Goal: Task Accomplishment & Management: Complete application form

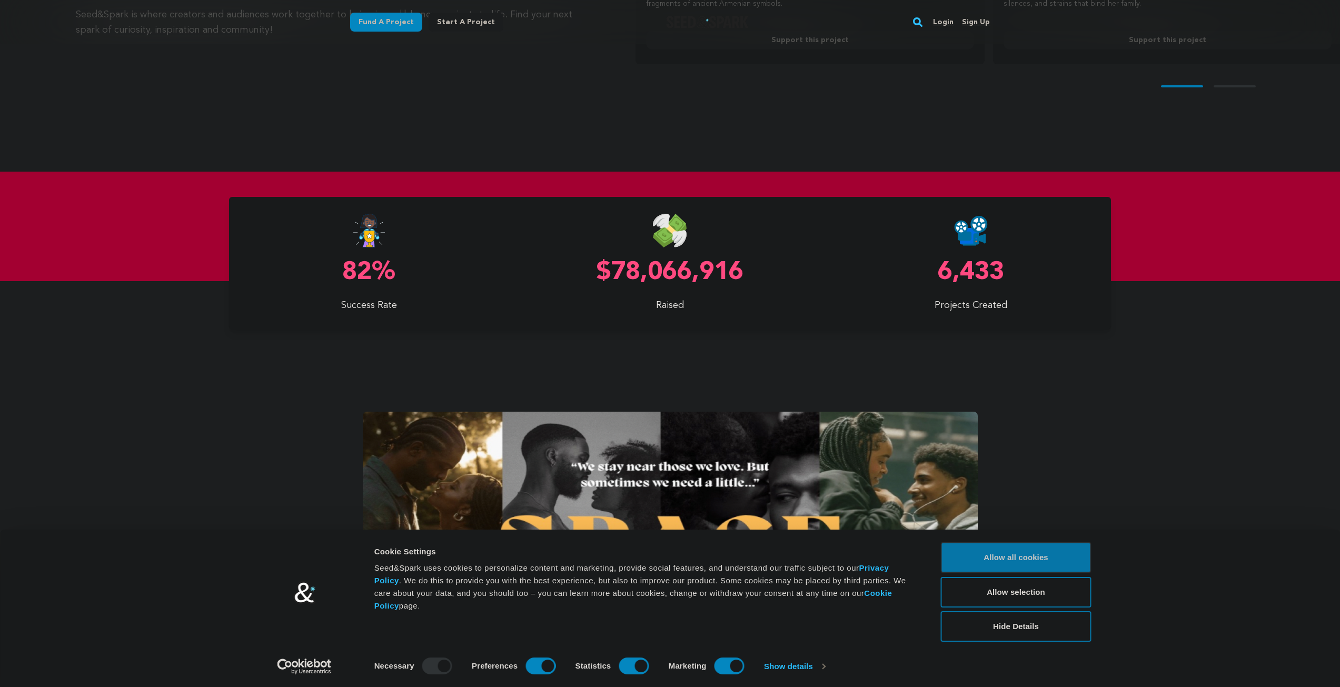
click at [1042, 560] on button "Allow all cookies" at bounding box center [1016, 557] width 151 height 31
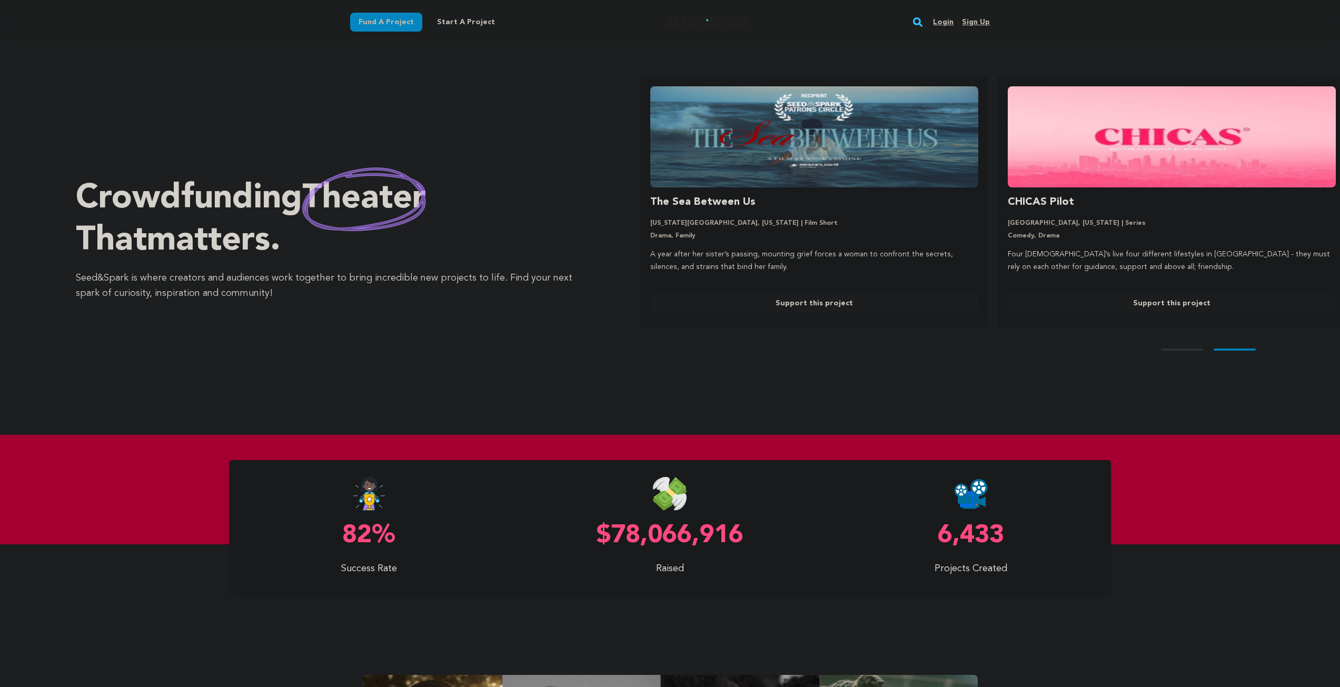
scroll to position [0, 366]
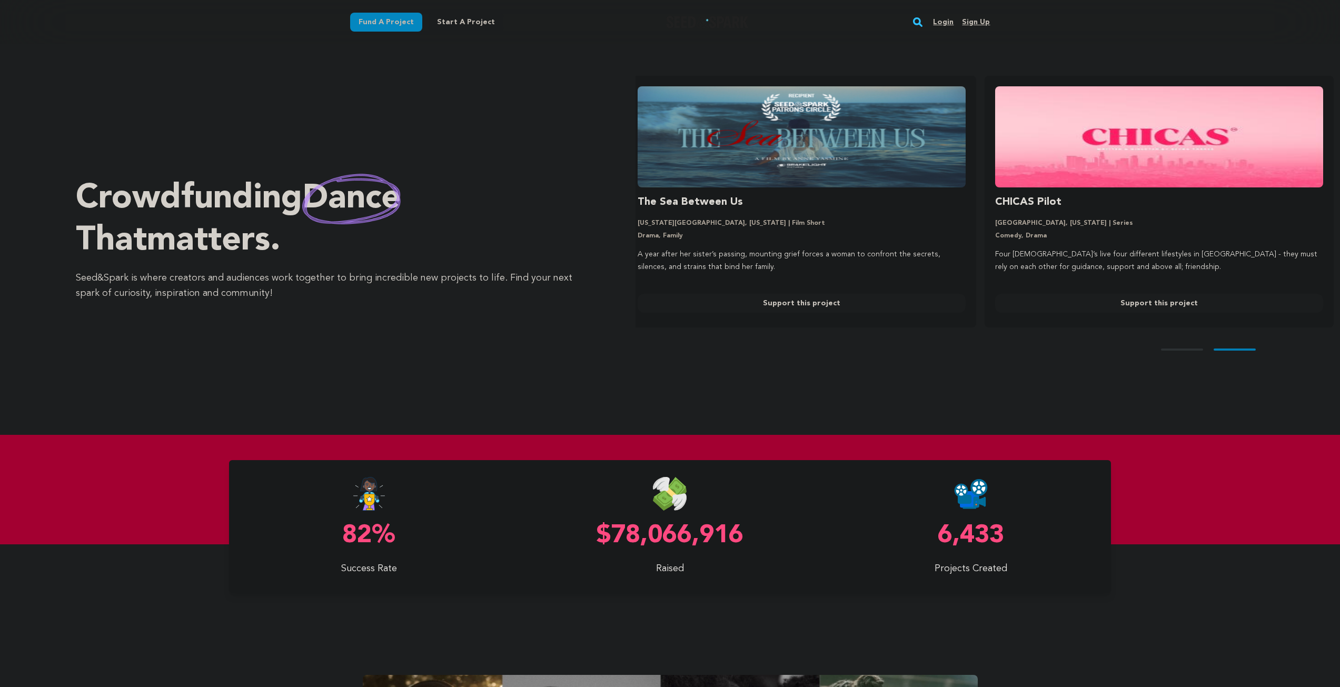
click at [365, 26] on link "Fund a project" at bounding box center [386, 22] width 72 height 19
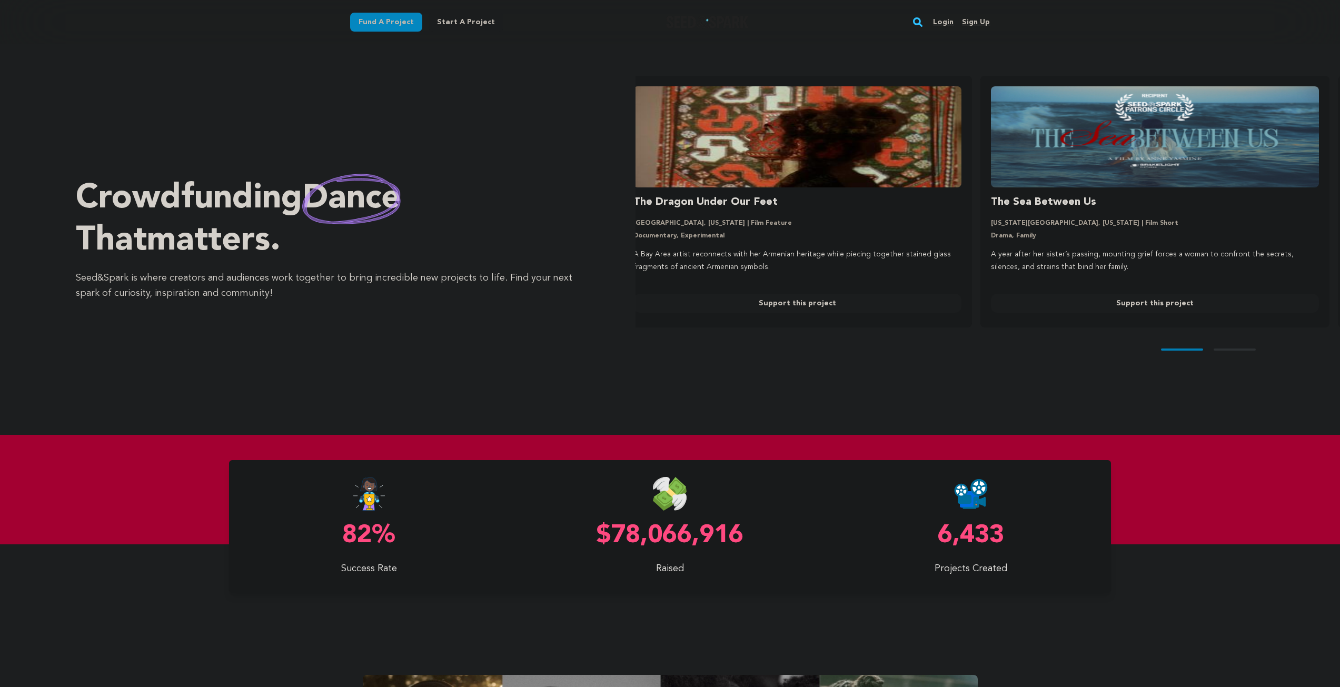
scroll to position [0, 0]
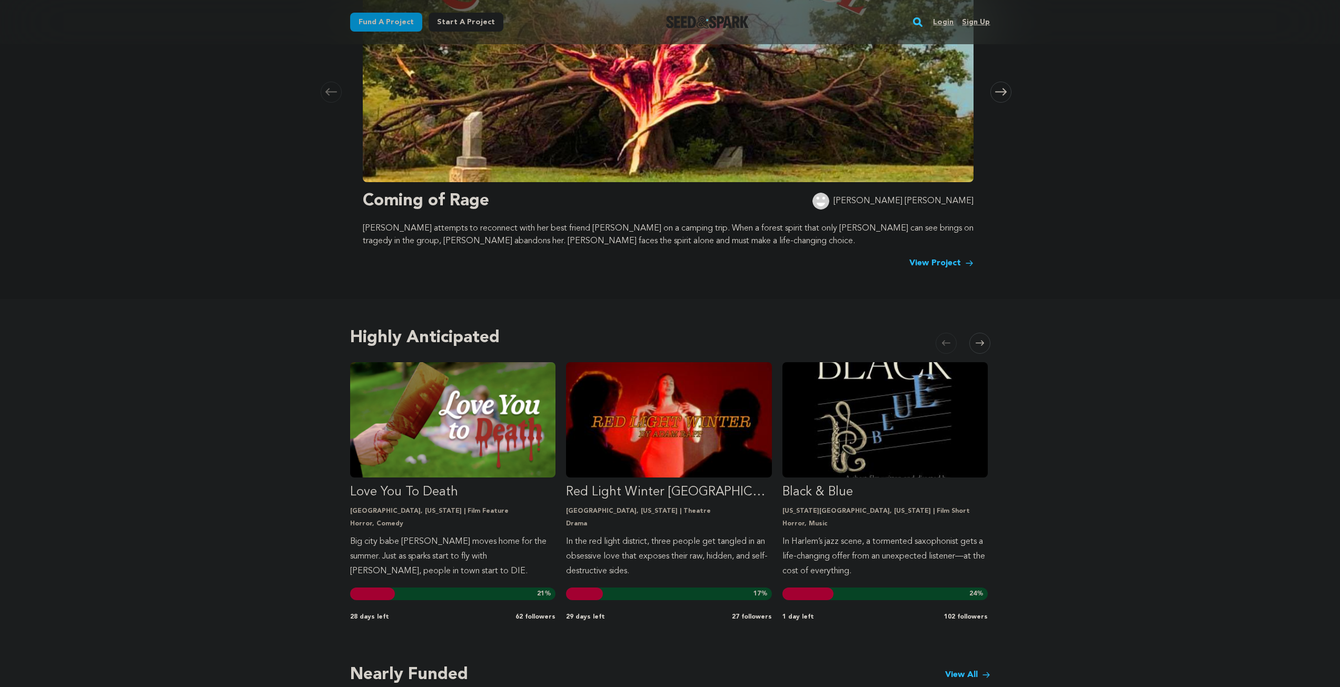
scroll to position [53, 0]
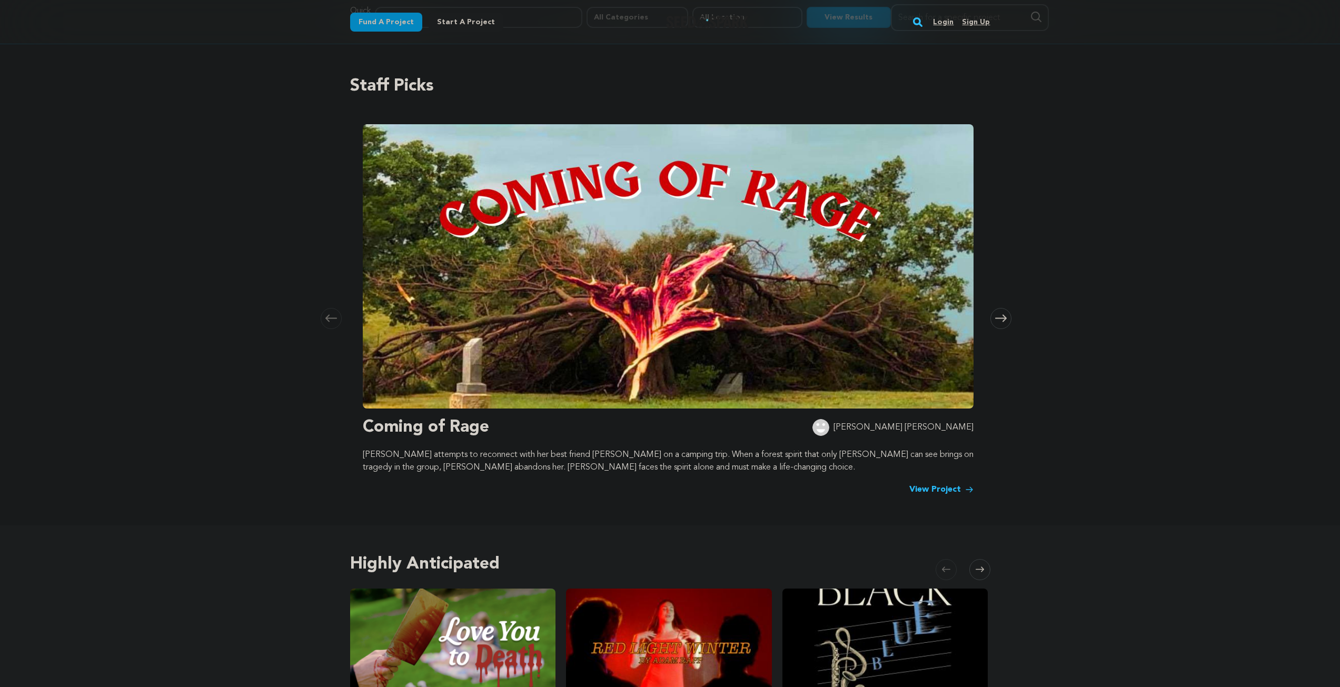
click at [656, 275] on img at bounding box center [668, 266] width 611 height 284
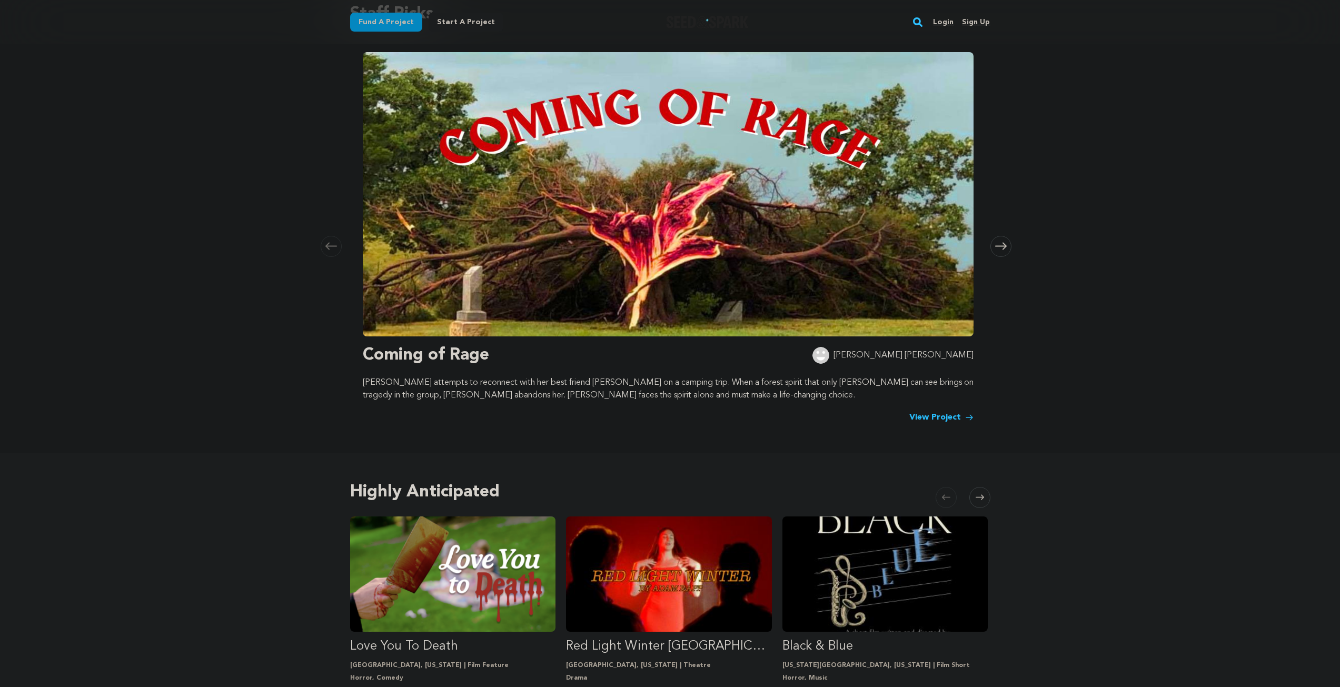
scroll to position [0, 0]
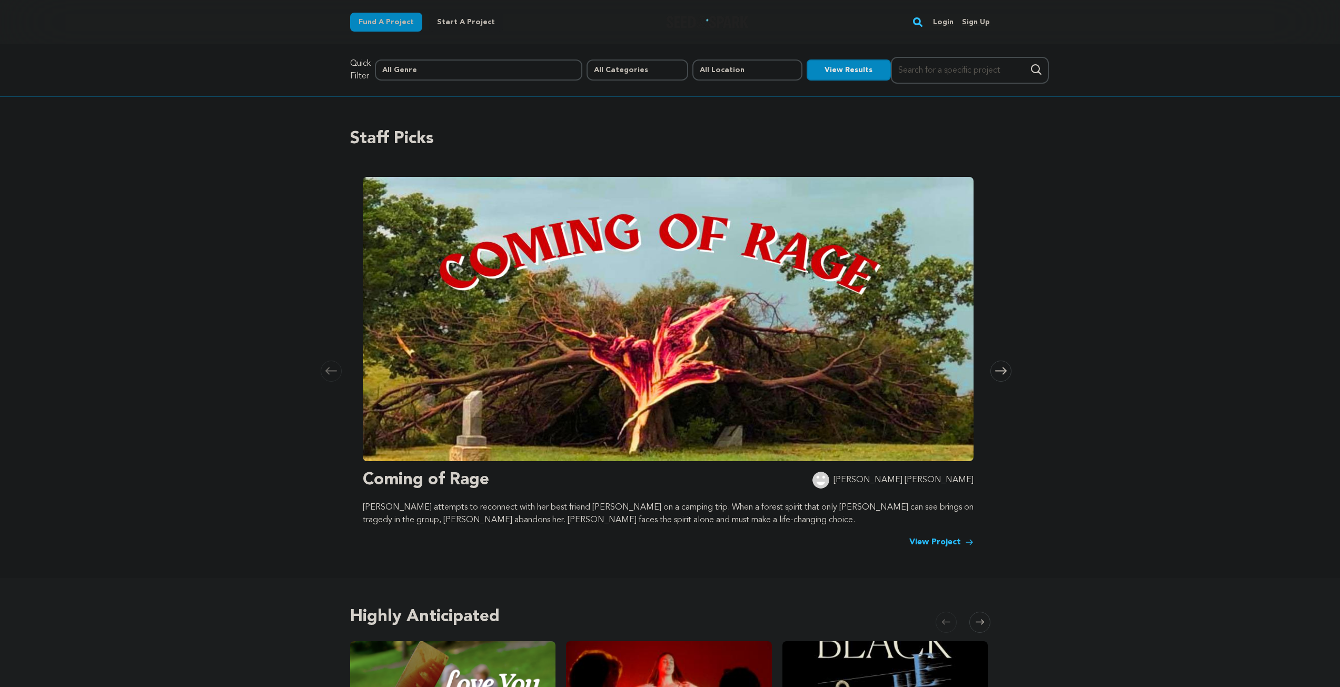
click at [457, 19] on link "Start a project" at bounding box center [466, 22] width 75 height 19
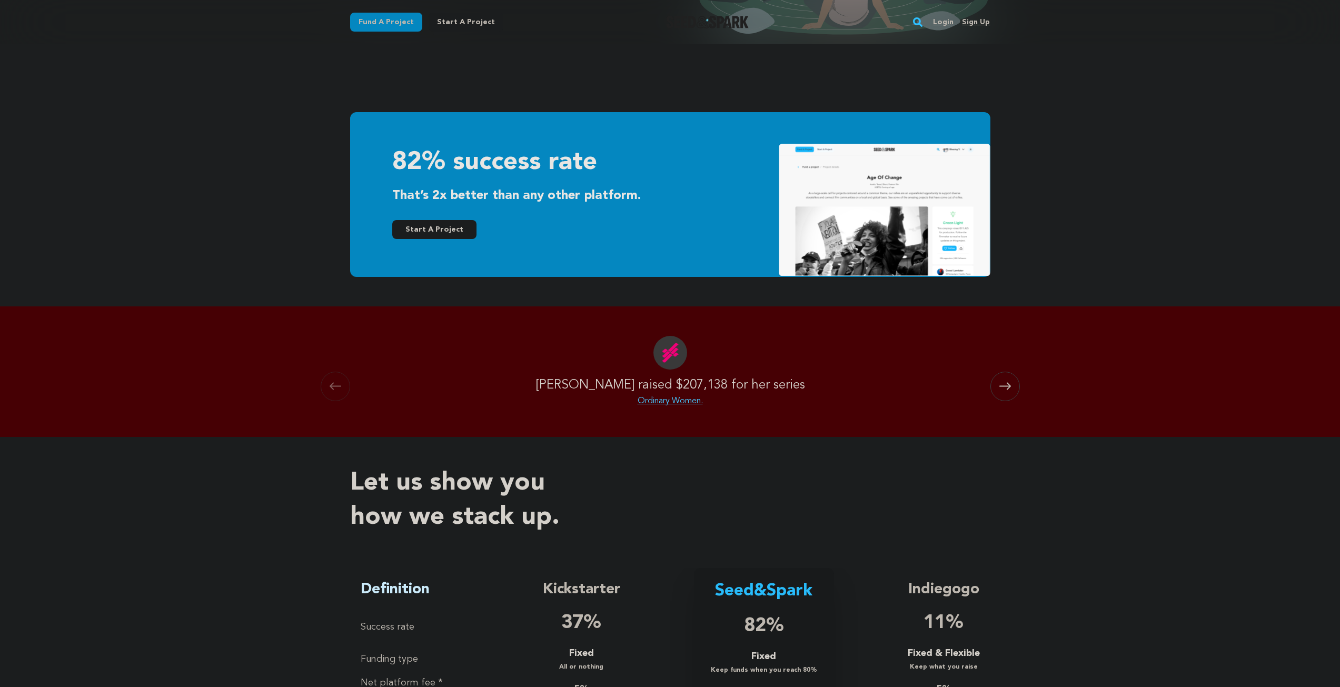
scroll to position [263, 0]
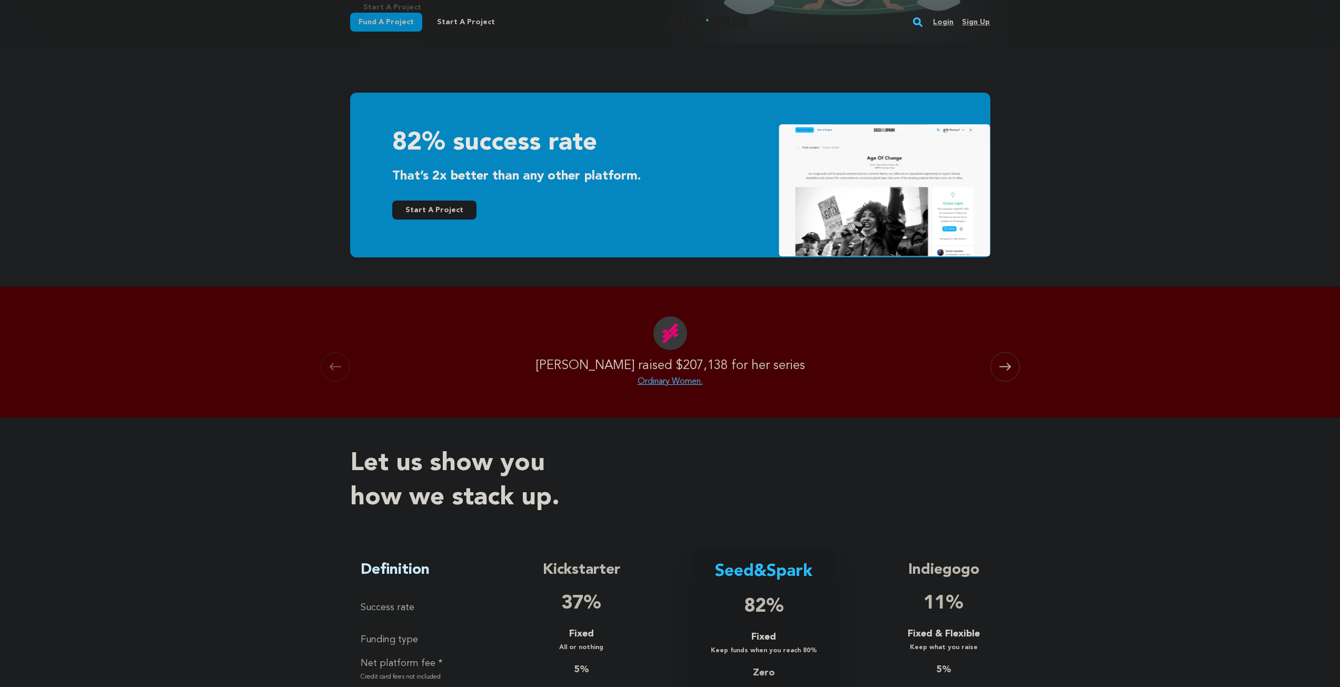
drag, startPoint x: 648, startPoint y: 371, endPoint x: 668, endPoint y: 392, distance: 29.1
click at [668, 392] on div "Carousel Skip to previous slide page Carousel Anita raised $207,138 for her ser…" at bounding box center [670, 352] width 1340 height 131
click at [687, 406] on div "Carousel Skip to previous slide page Carousel Anita raised $207,138 for her ser…" at bounding box center [670, 352] width 1340 height 131
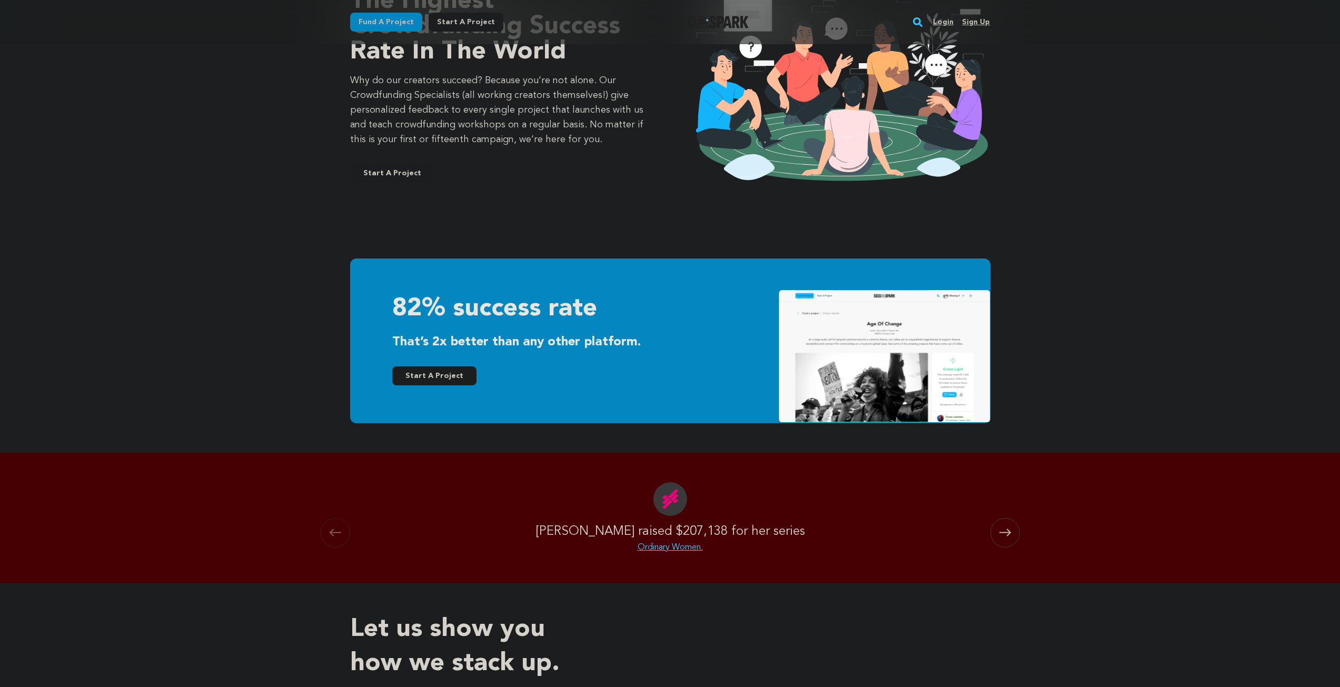
scroll to position [0, 0]
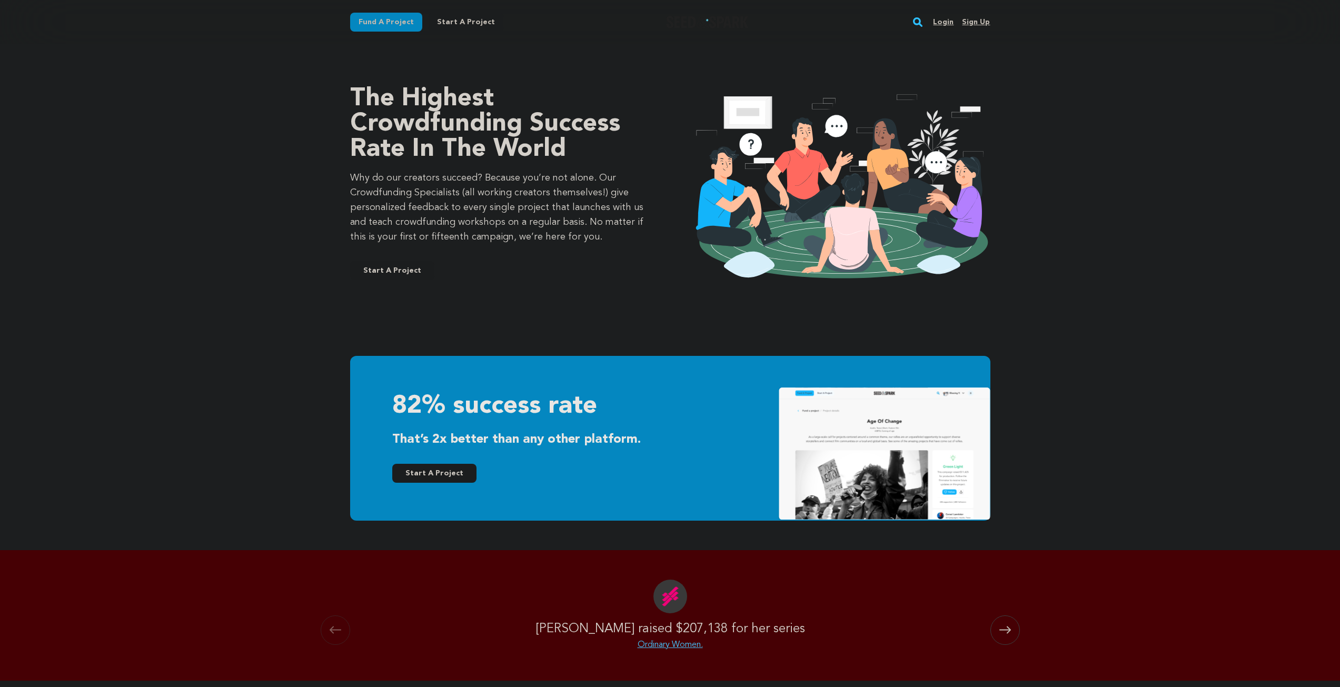
click at [975, 22] on link "Sign up" at bounding box center [976, 22] width 28 height 17
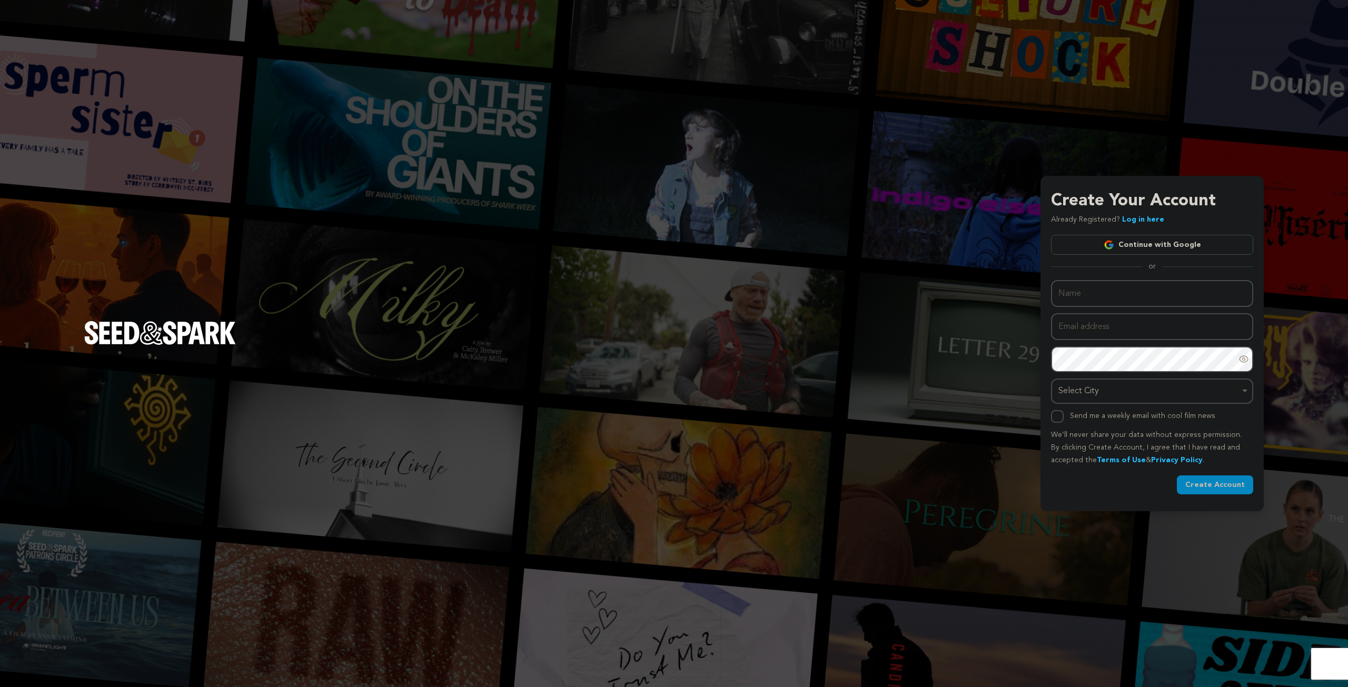
click at [1132, 243] on link "Continue with Google" at bounding box center [1152, 245] width 202 height 20
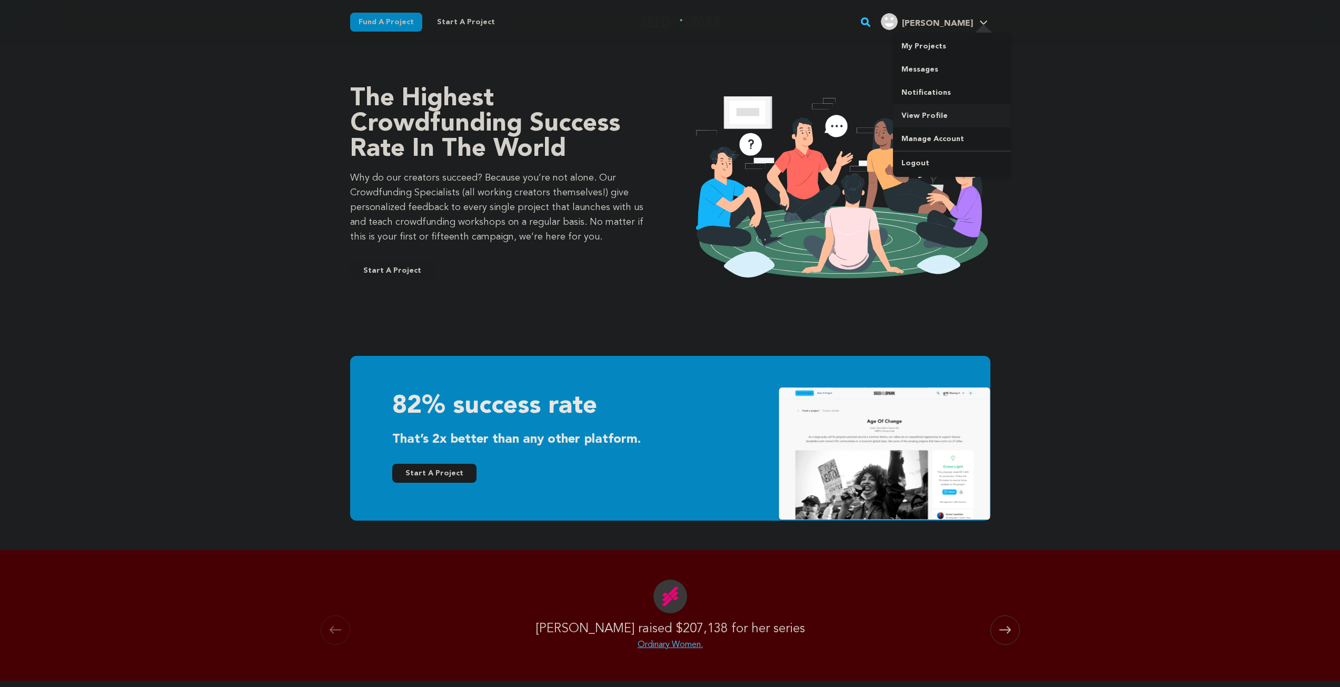
click at [937, 116] on link "View Profile" at bounding box center [952, 115] width 118 height 23
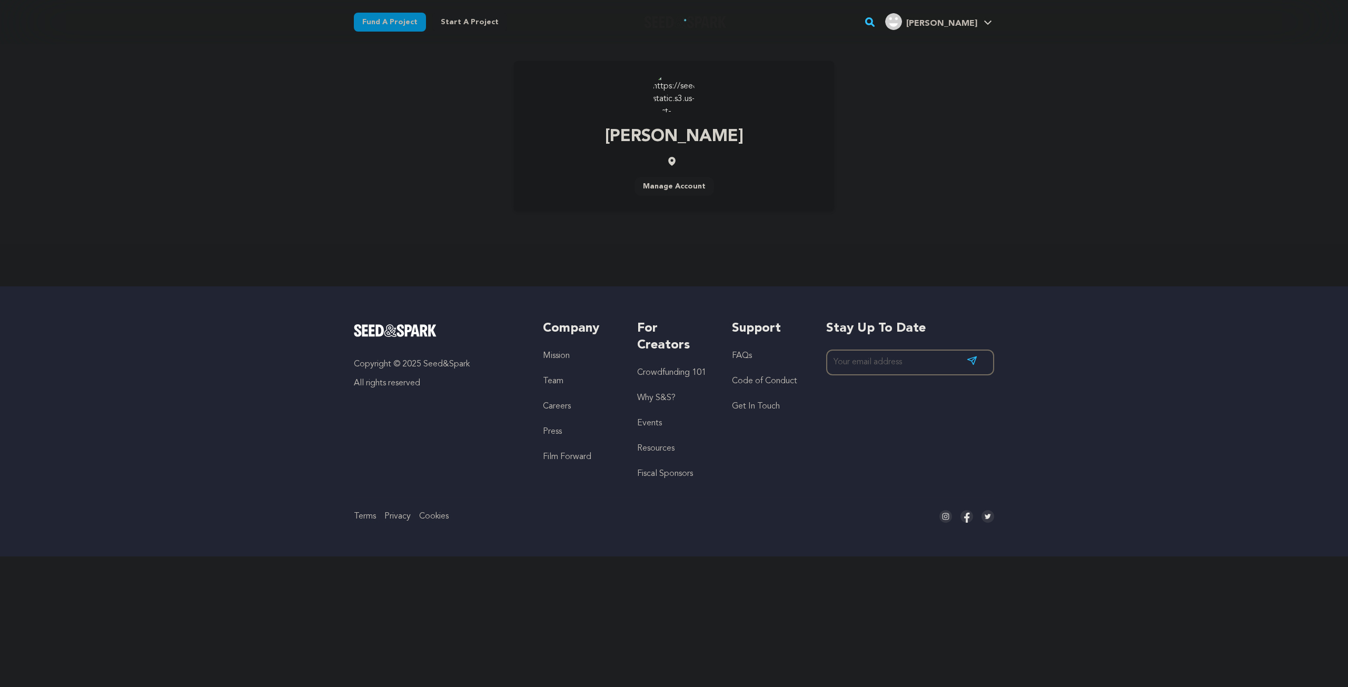
click at [685, 98] on img at bounding box center [674, 93] width 42 height 42
click at [687, 189] on link "Manage Account" at bounding box center [675, 186] width 80 height 19
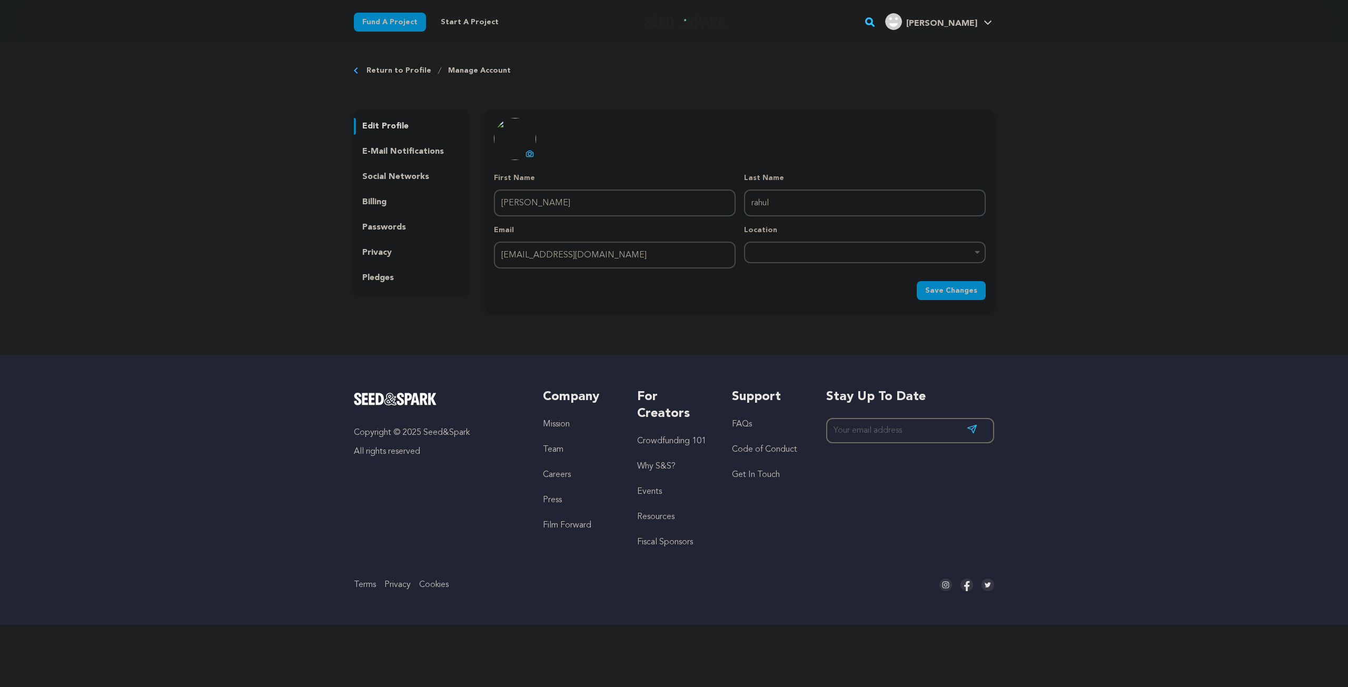
click at [789, 255] on div "Remove item" at bounding box center [865, 253] width 242 height 22
click at [702, 389] on h5 "For Creators" at bounding box center [673, 406] width 73 height 34
click at [783, 254] on div "Remove item" at bounding box center [864, 252] width 231 height 4
click at [645, 332] on div "Return to Profile Manage Account edit profile e-mail notifications social netwo…" at bounding box center [674, 191] width 674 height 294
click at [415, 151] on p "e-mail notifications" at bounding box center [403, 151] width 82 height 13
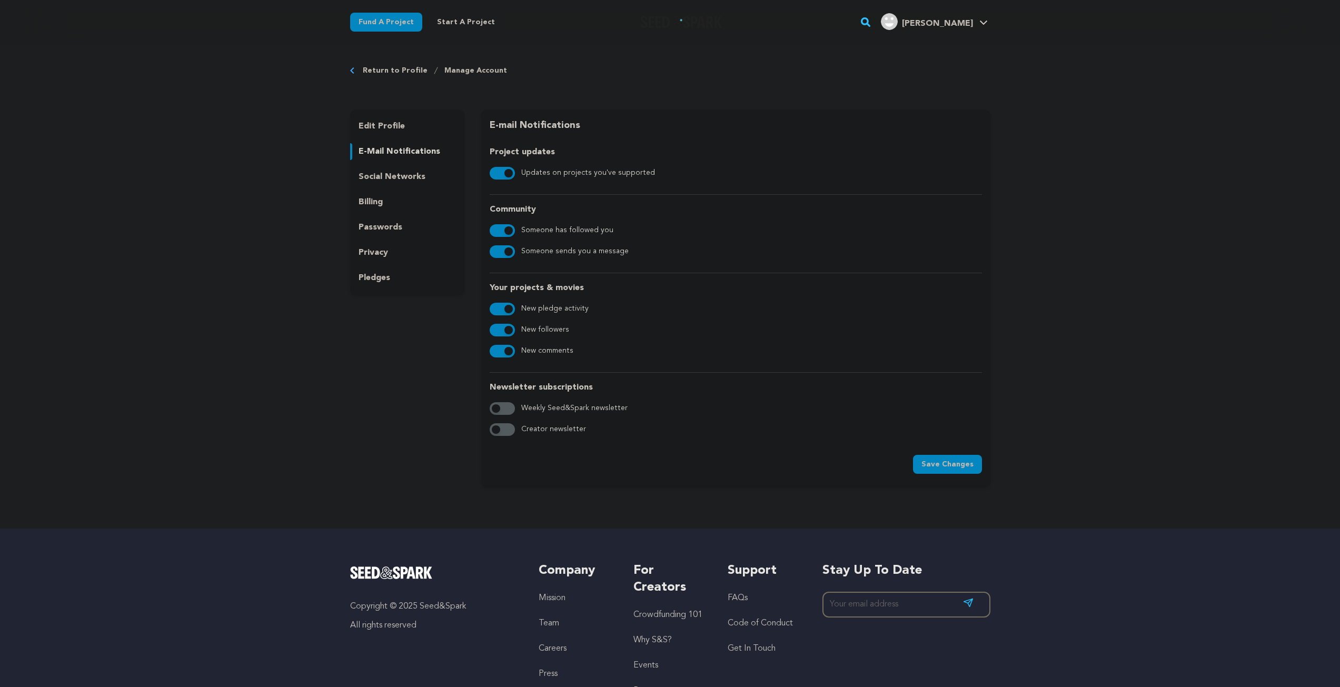
click at [399, 176] on p "social networks" at bounding box center [392, 177] width 67 height 13
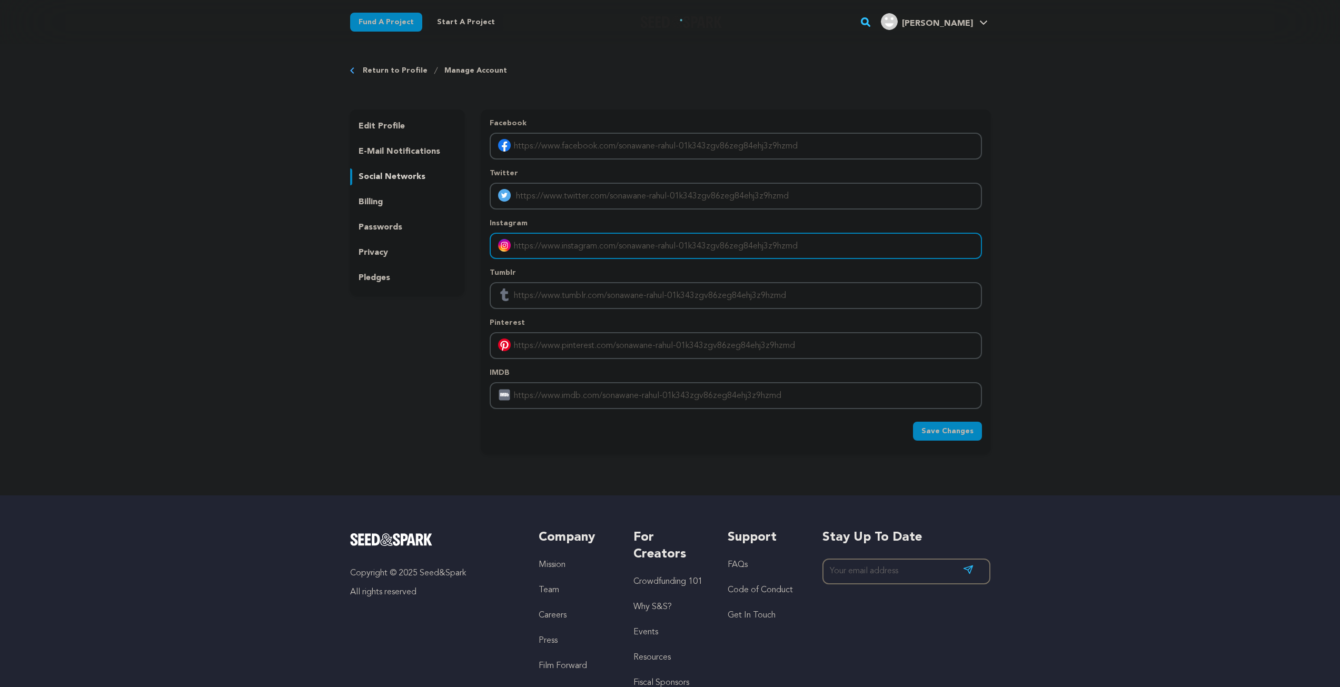
click at [563, 249] on input "Enter instagram handle link" at bounding box center [736, 246] width 492 height 27
click at [371, 204] on p "billing" at bounding box center [371, 202] width 24 height 13
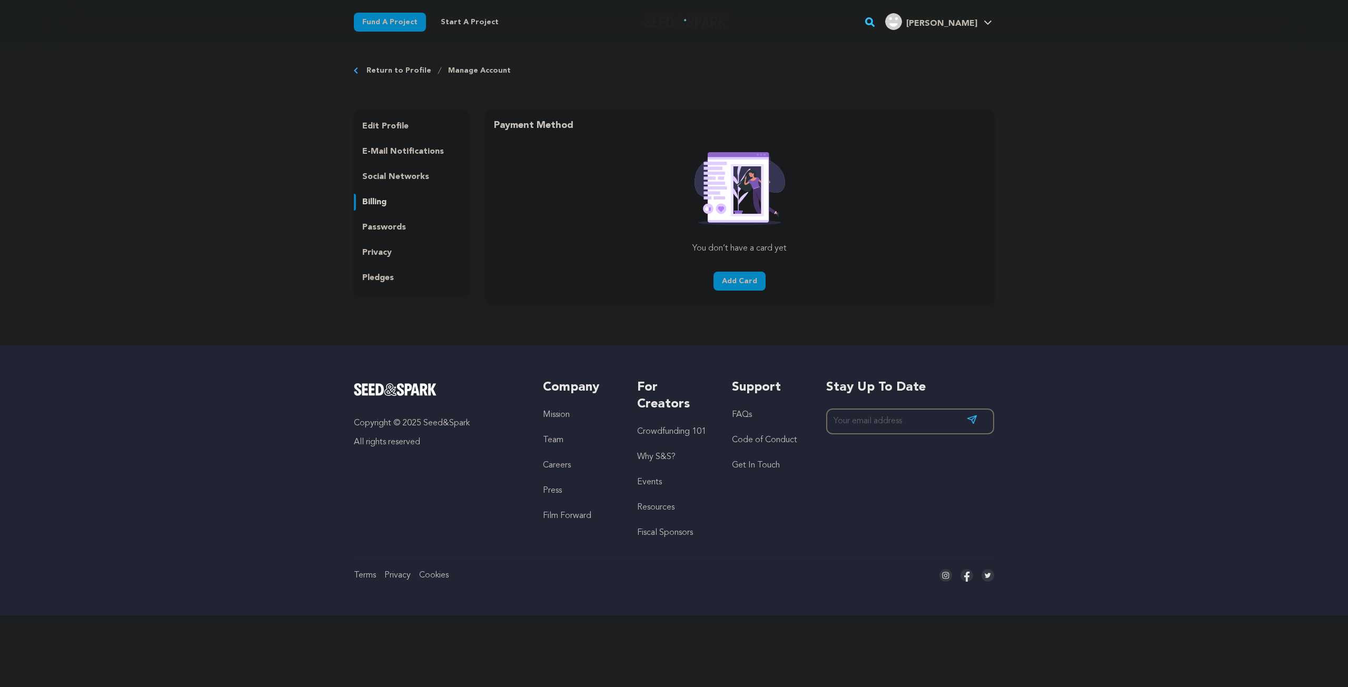
click at [376, 229] on p "passwords" at bounding box center [384, 227] width 44 height 13
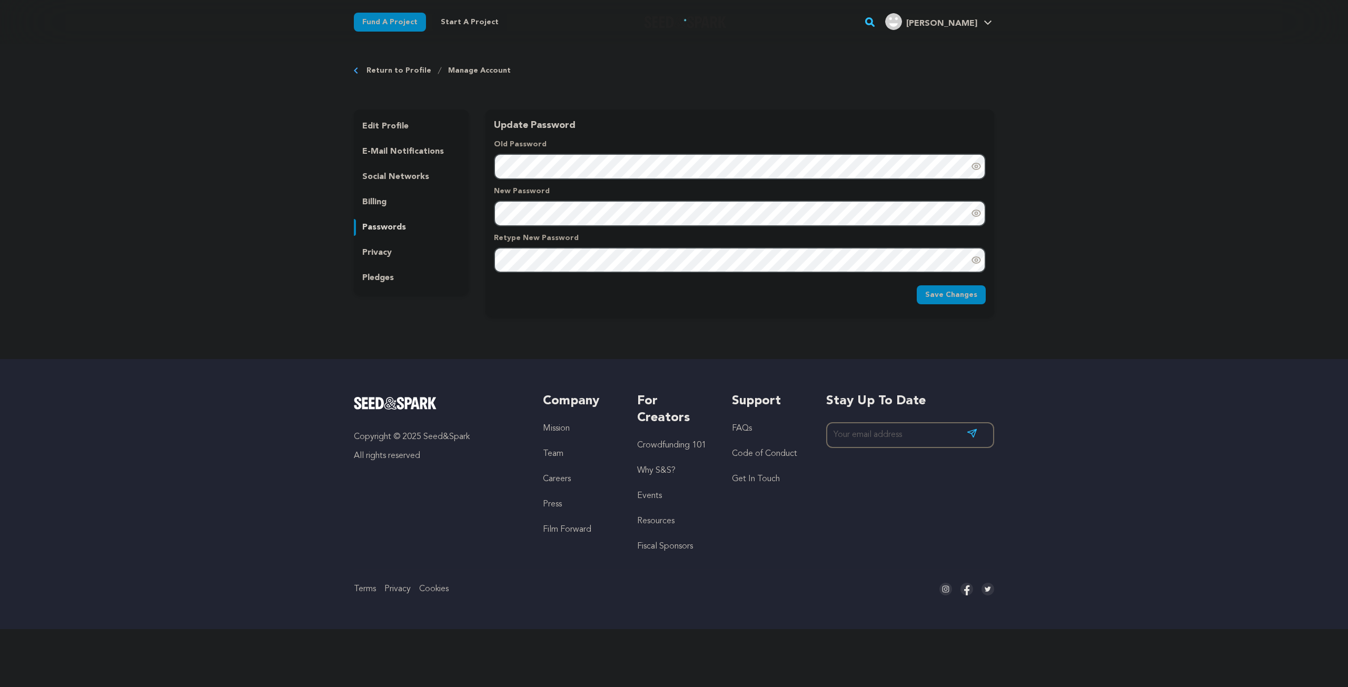
click at [367, 197] on p "billing" at bounding box center [374, 202] width 24 height 13
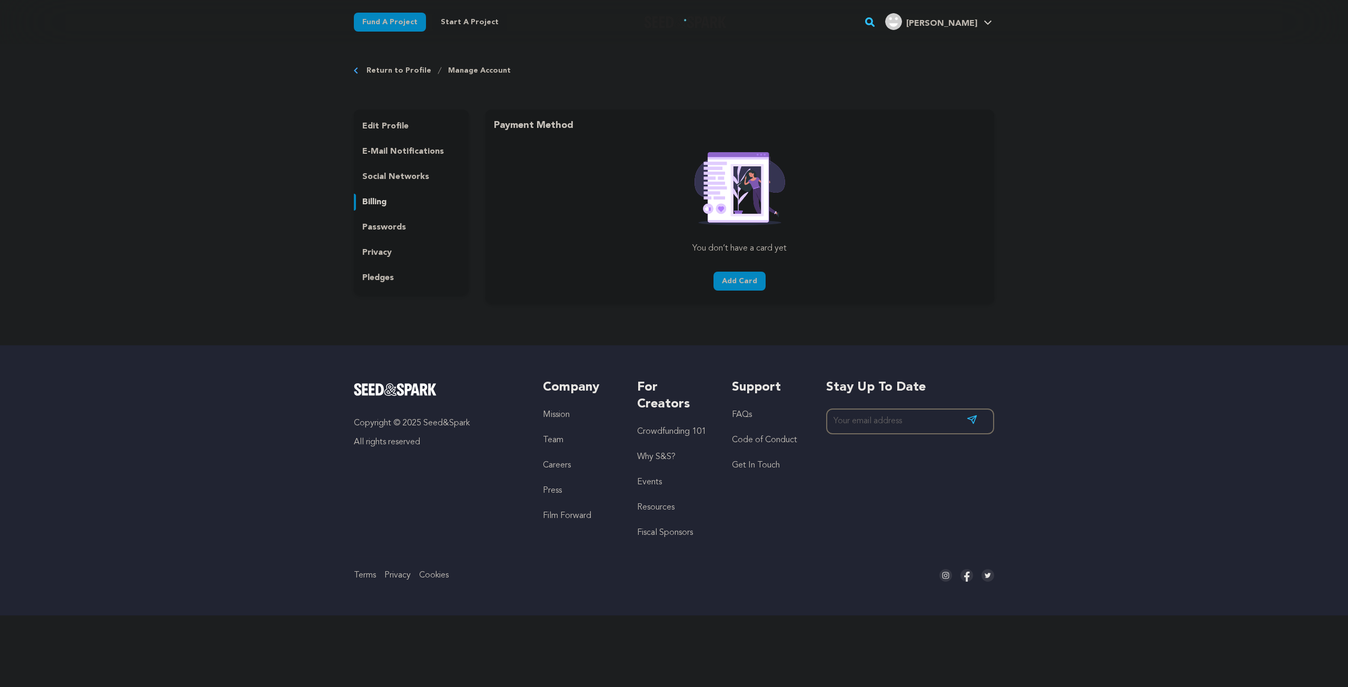
click at [389, 220] on div "passwords" at bounding box center [411, 227] width 115 height 17
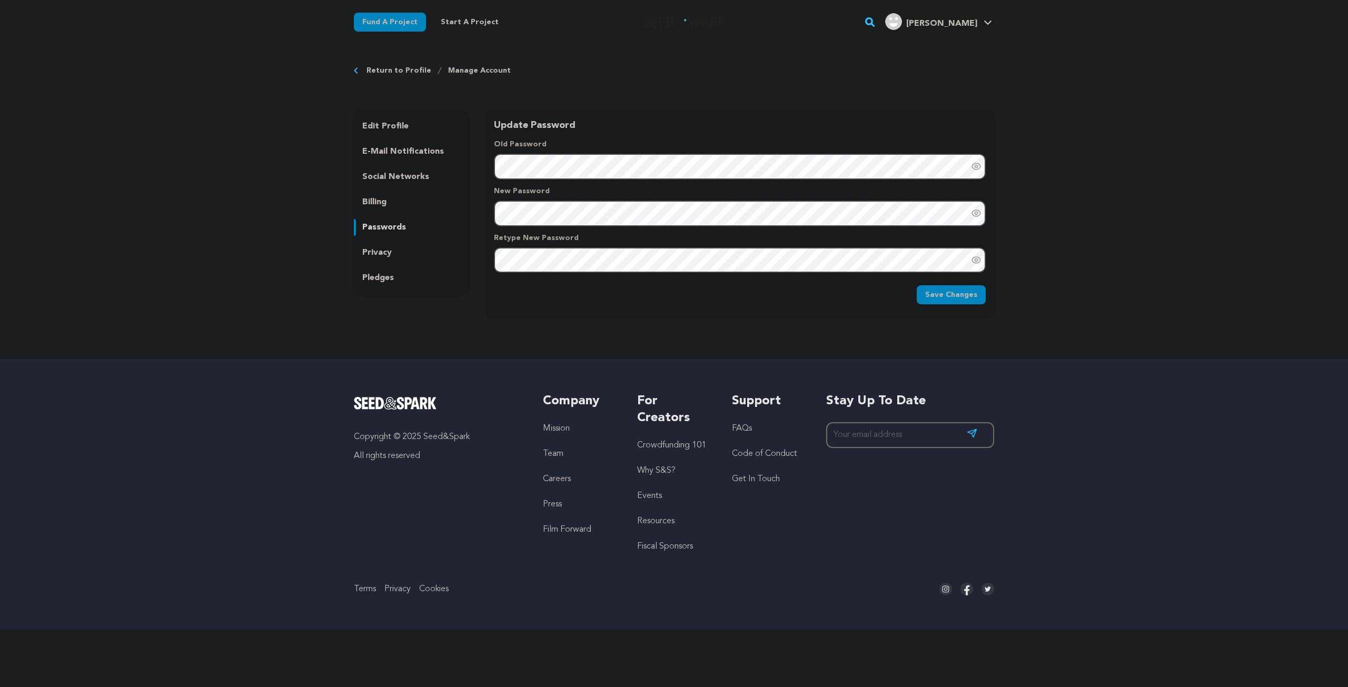
click at [376, 255] on p "privacy" at bounding box center [376, 252] width 29 height 13
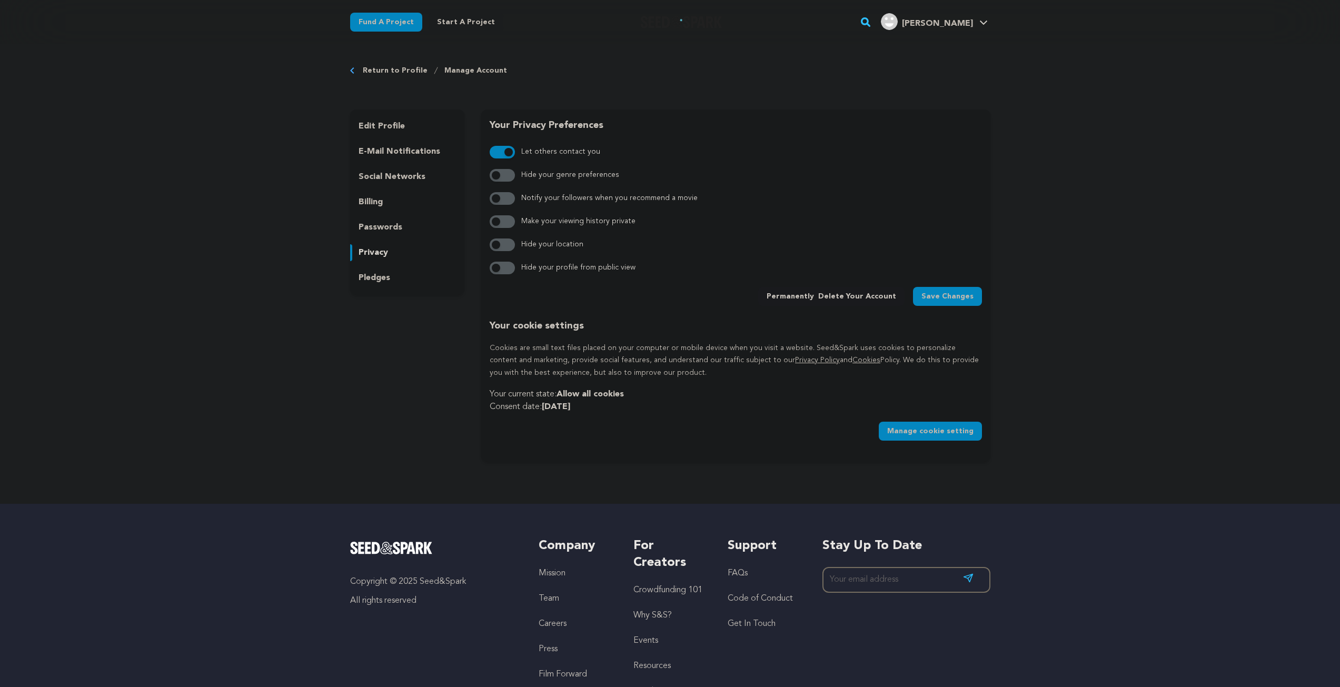
click at [571, 200] on label "Notify your followers when you recommend a movie" at bounding box center [609, 198] width 176 height 13
click at [924, 119] on link "View Profile" at bounding box center [952, 115] width 118 height 23
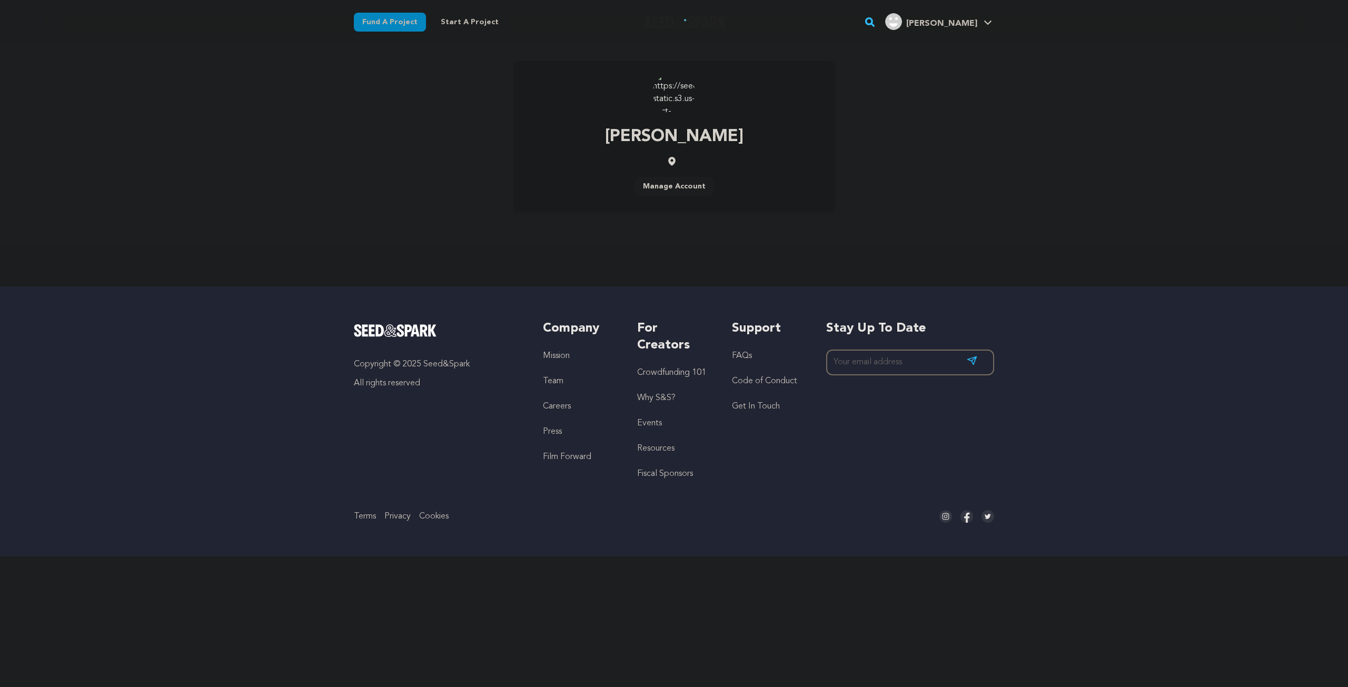
click at [688, 183] on link "Manage Account" at bounding box center [675, 186] width 80 height 19
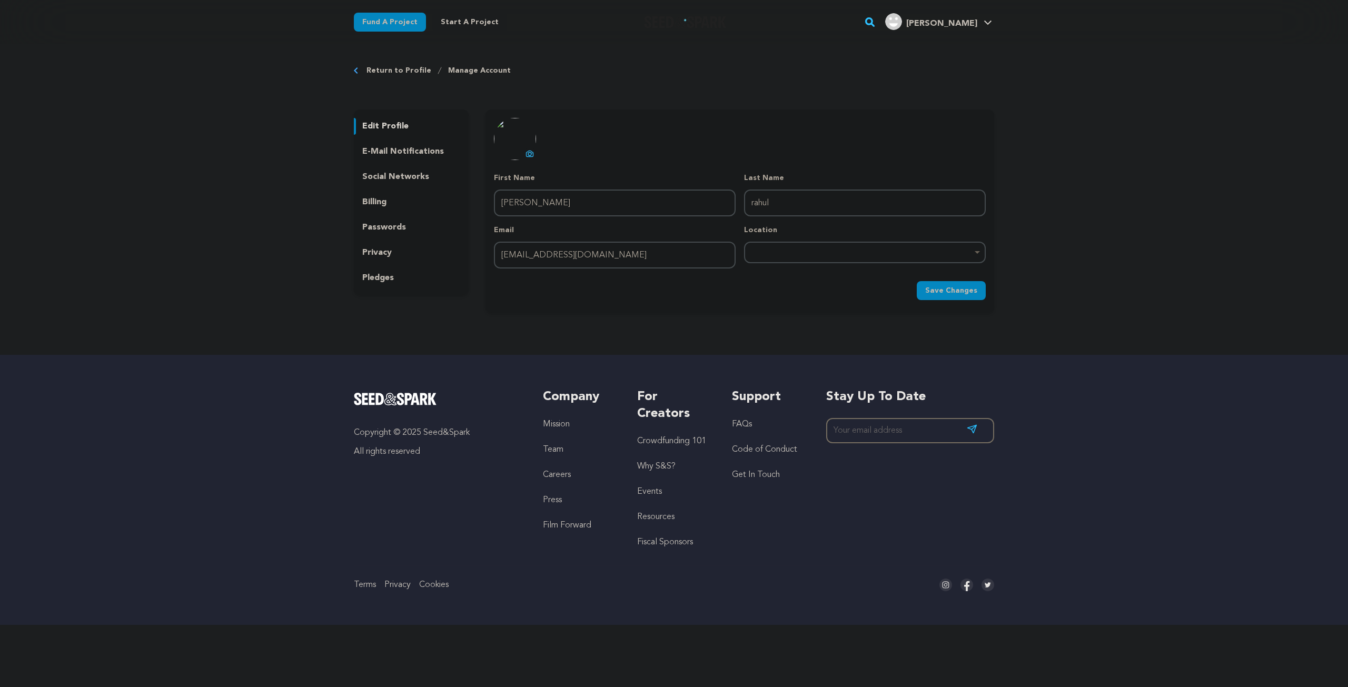
click at [902, 19] on img "sonawane r.'s Profile" at bounding box center [893, 21] width 17 height 17
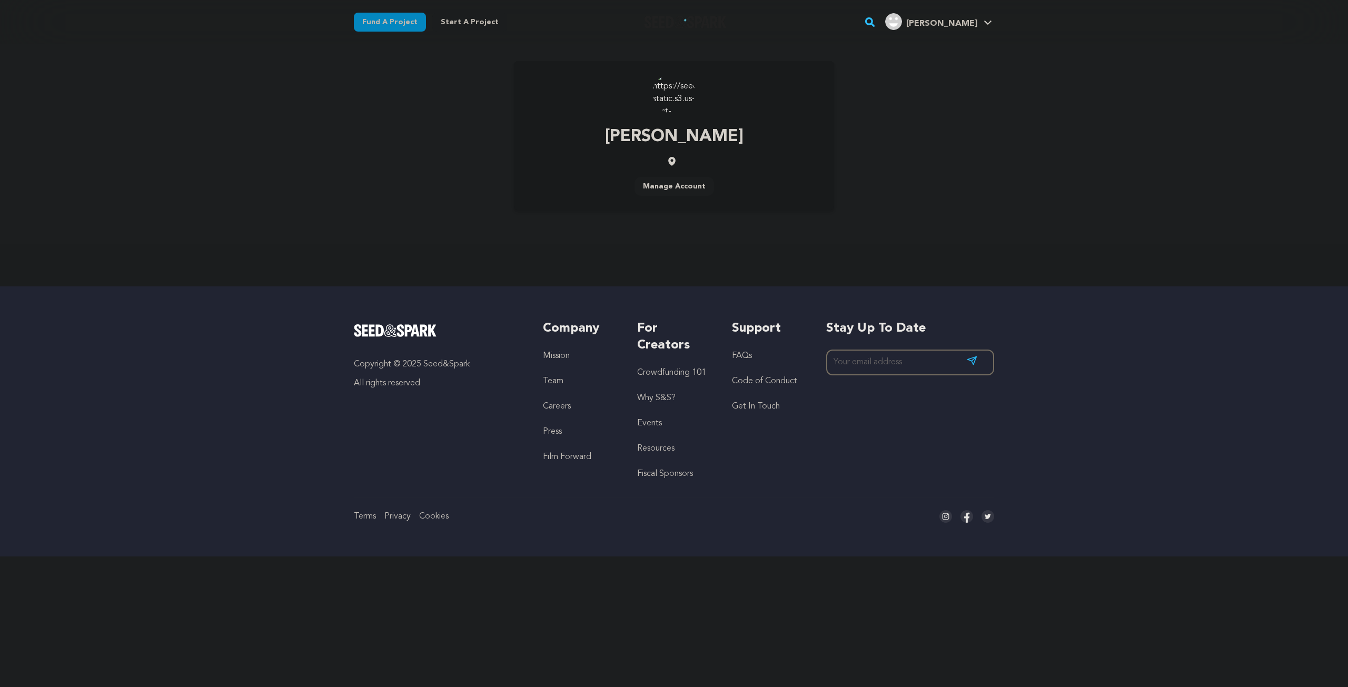
click at [678, 90] on img at bounding box center [674, 93] width 42 height 42
click at [675, 93] on img at bounding box center [674, 93] width 42 height 42
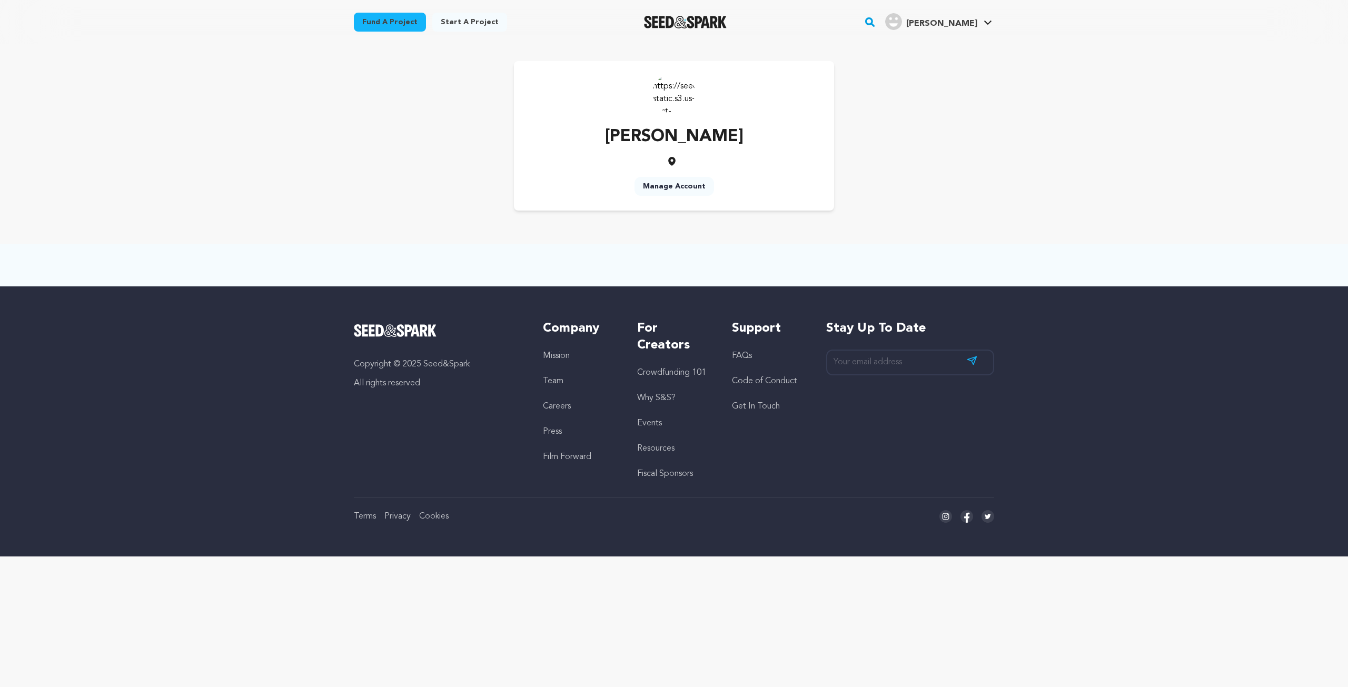
click at [871, 224] on div "sonawane rahul Manage Account" at bounding box center [674, 135] width 674 height 183
click at [934, 138] on link "Manage Account" at bounding box center [956, 138] width 118 height 23
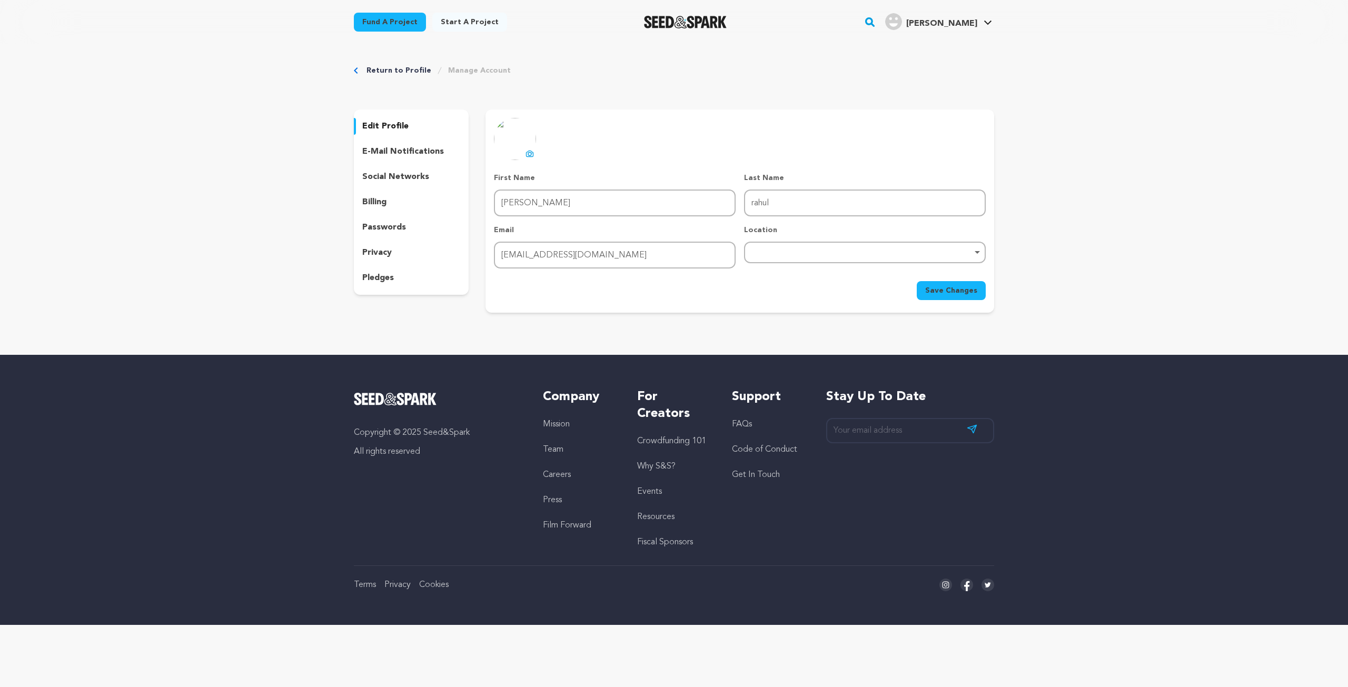
click at [529, 150] on icon at bounding box center [530, 154] width 8 height 8
click at [940, 296] on button "Save Changes" at bounding box center [951, 290] width 69 height 19
click at [420, 174] on p "social networks" at bounding box center [395, 177] width 67 height 13
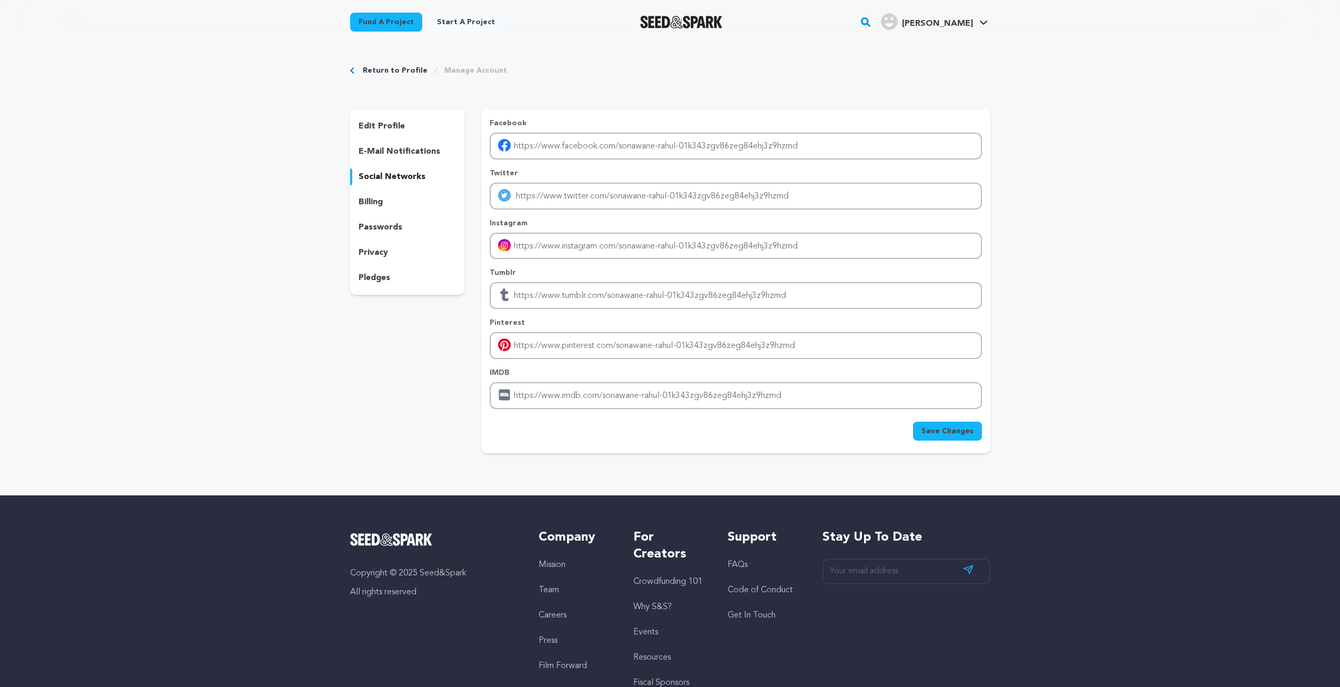
click at [378, 127] on p "edit profile" at bounding box center [382, 126] width 46 height 13
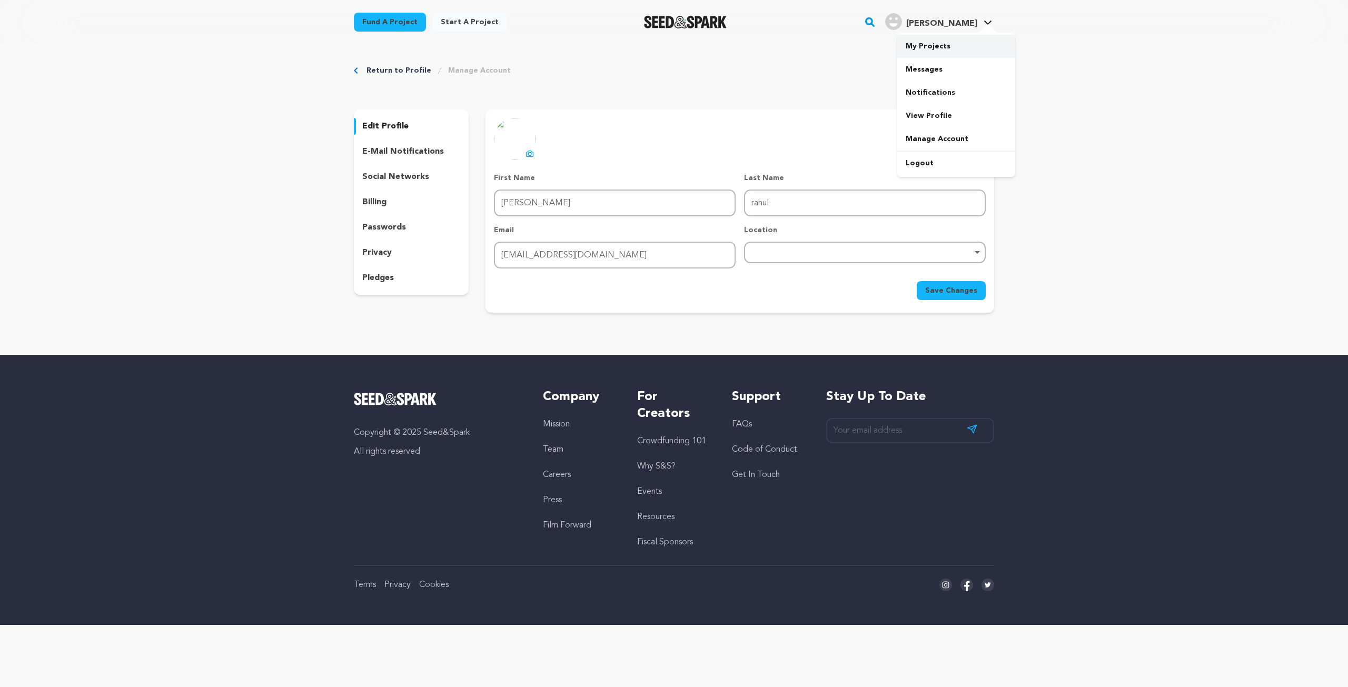
click at [930, 48] on link "My Projects" at bounding box center [956, 46] width 118 height 23
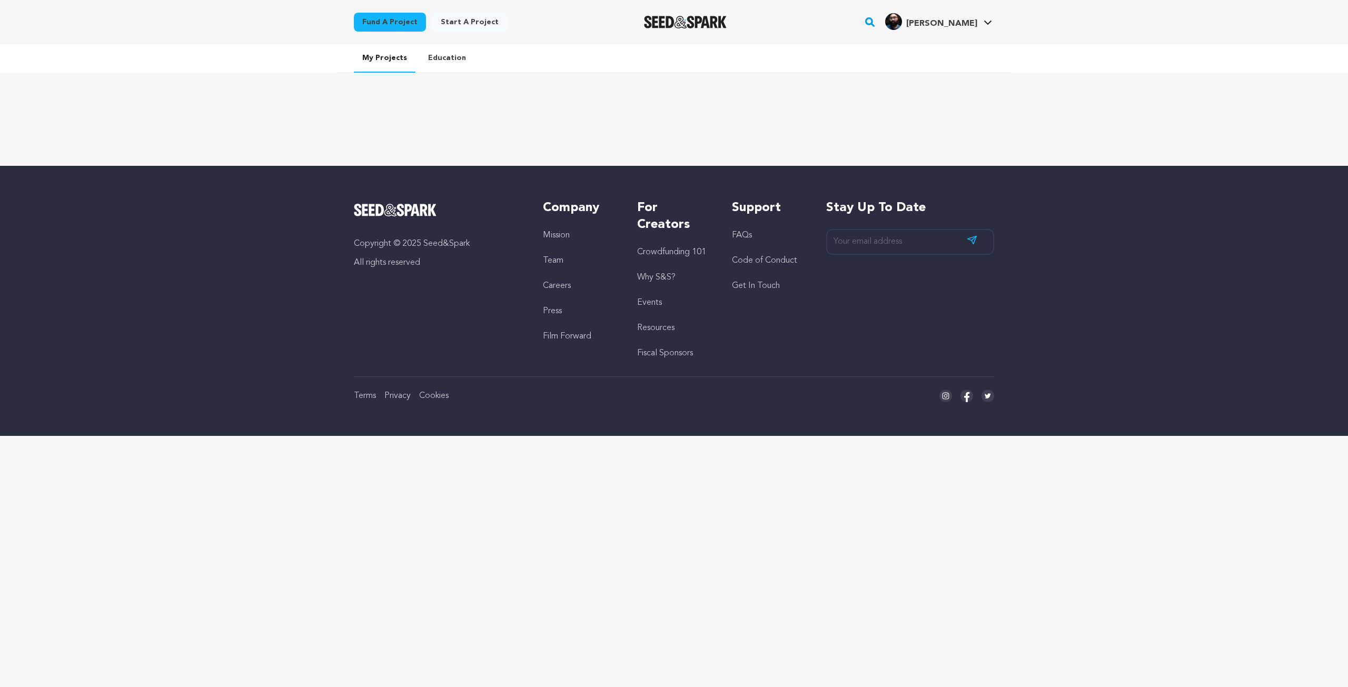
click at [719, 93] on div at bounding box center [674, 111] width 674 height 42
click at [454, 19] on link "Start a project" at bounding box center [469, 22] width 75 height 19
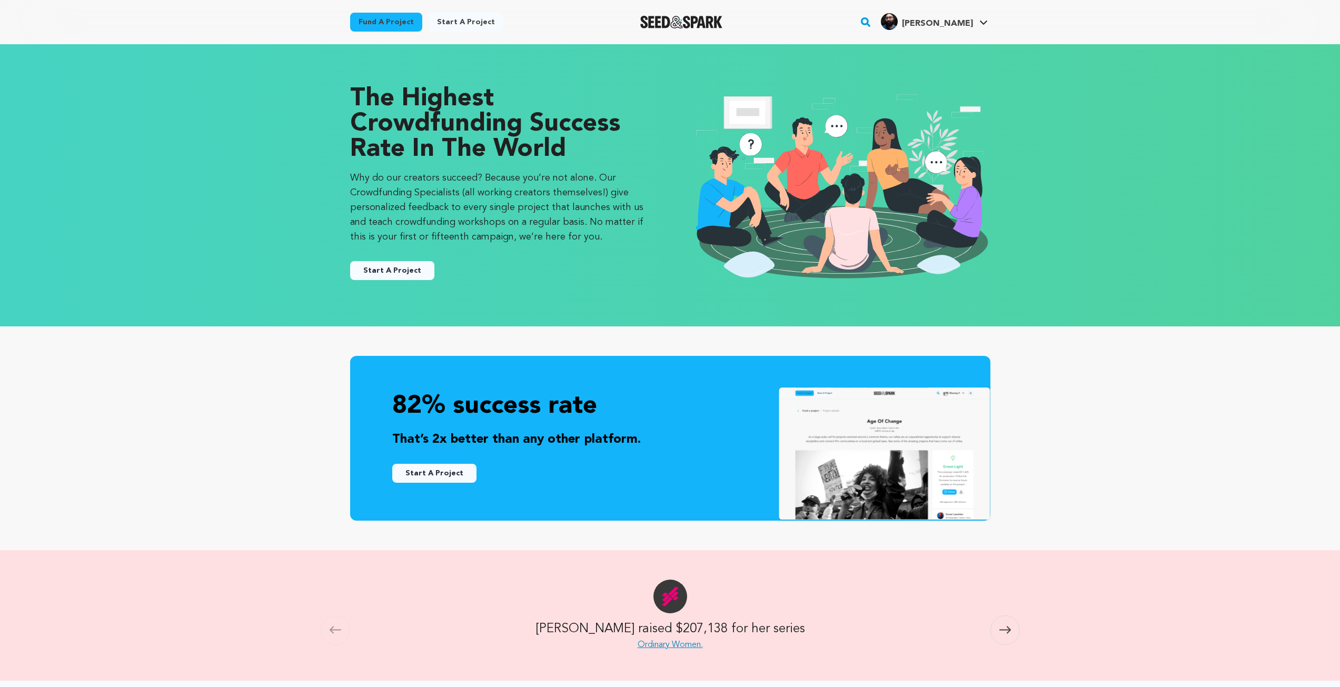
click at [423, 272] on button "Start A Project" at bounding box center [392, 270] width 84 height 19
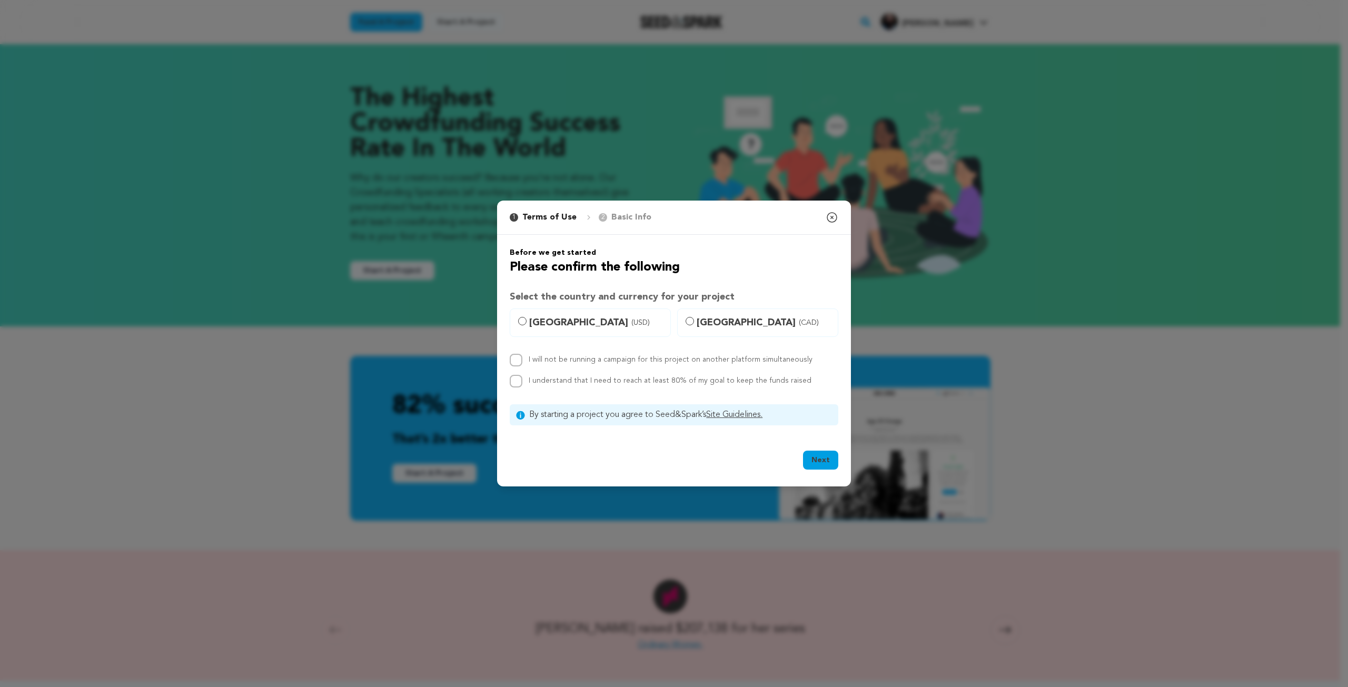
click at [556, 320] on span "[GEOGRAPHIC_DATA] (USD)" at bounding box center [596, 322] width 135 height 15
click at [527, 320] on input "[GEOGRAPHIC_DATA] (USD)" at bounding box center [522, 321] width 8 height 8
radio input "true"
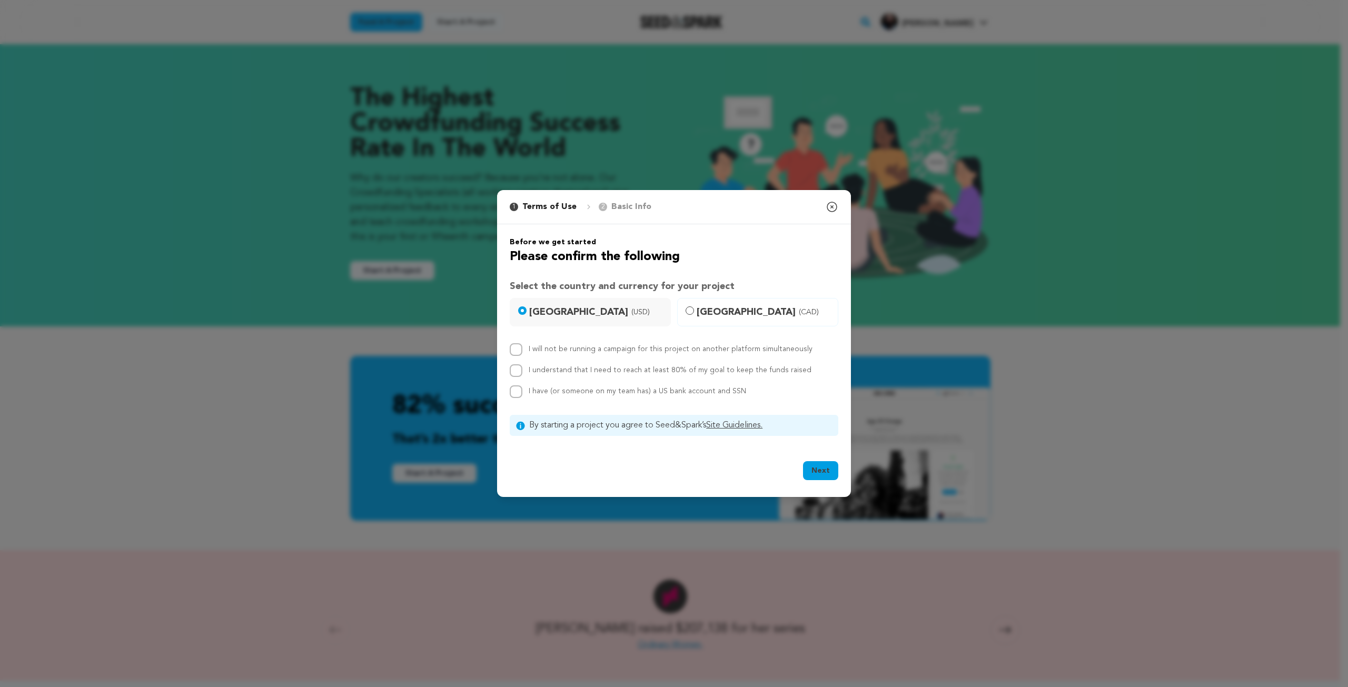
click at [565, 350] on label "I will not be running a campaign for this project on another platform simultane…" at bounding box center [671, 348] width 284 height 7
click at [522, 350] on input "I will not be running a campaign for this project on another platform simultane…" at bounding box center [516, 349] width 13 height 13
checkbox input "true"
click at [556, 369] on label "I understand that I need to reach at least 80% of my goal to keep the funds rai…" at bounding box center [670, 370] width 283 height 7
click at [522, 369] on input "I understand that I need to reach at least 80% of my goal to keep the funds rai…" at bounding box center [516, 370] width 13 height 13
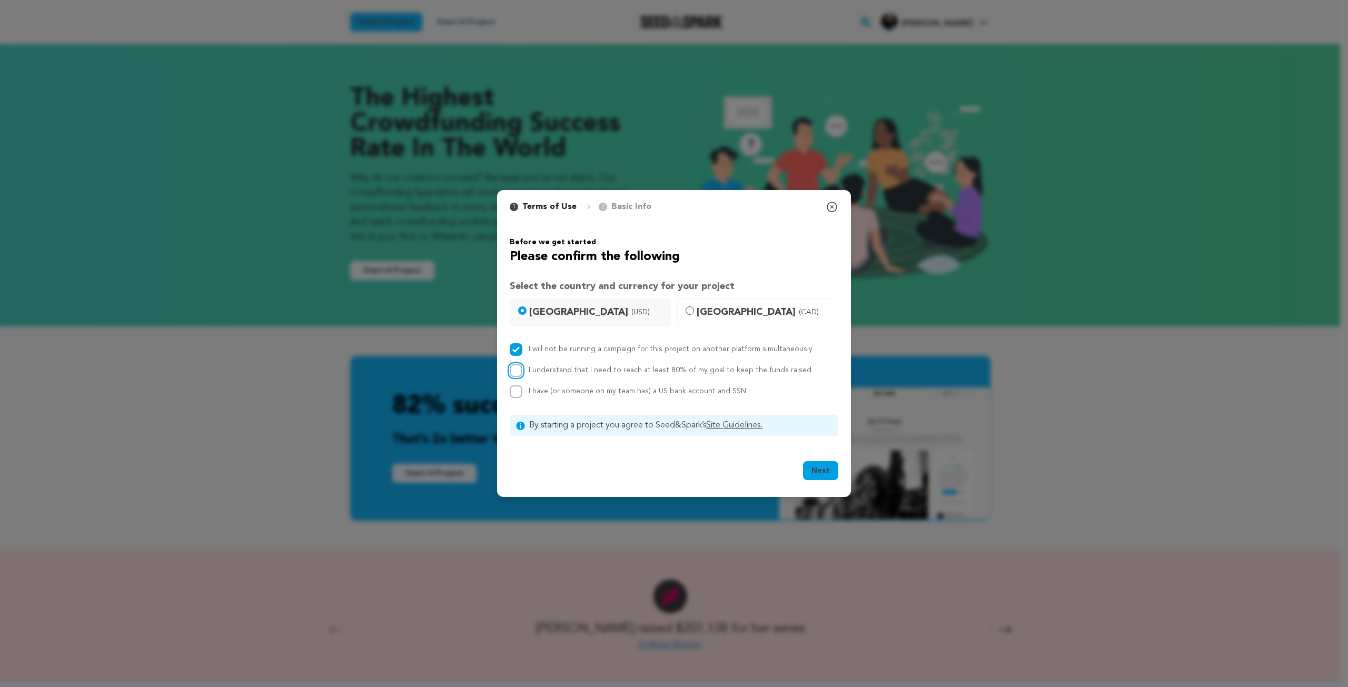
checkbox input "true"
click at [581, 392] on span "I have (or someone on my team has) a US bank account and SSN" at bounding box center [637, 391] width 217 height 7
click at [522, 392] on input "I have (or someone on my team has) a US bank account and SSN" at bounding box center [516, 391] width 13 height 13
checkbox input "true"
click at [814, 470] on button "Next" at bounding box center [820, 470] width 35 height 19
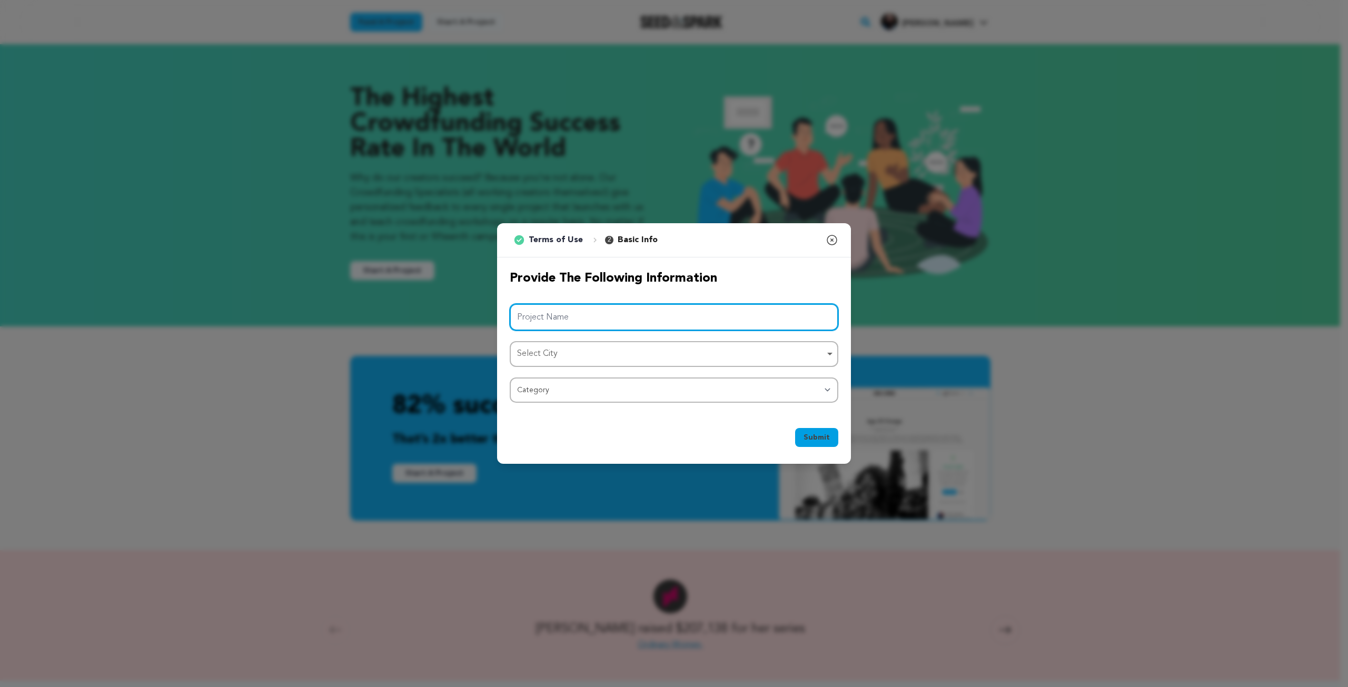
click at [549, 320] on input "Project Name" at bounding box center [674, 317] width 329 height 27
click at [652, 357] on div "Select City Remove item" at bounding box center [671, 354] width 308 height 15
type input "Mother, Come Home."
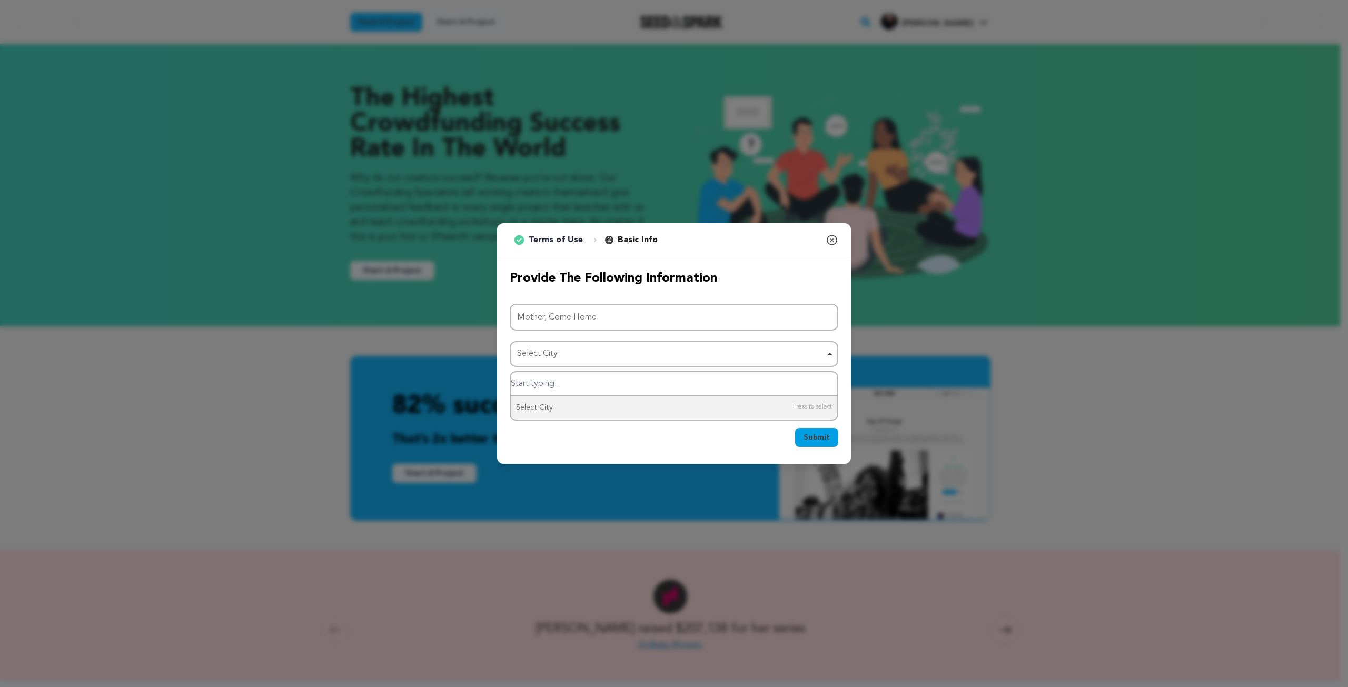
click at [573, 350] on div "Select City Remove item" at bounding box center [671, 354] width 308 height 15
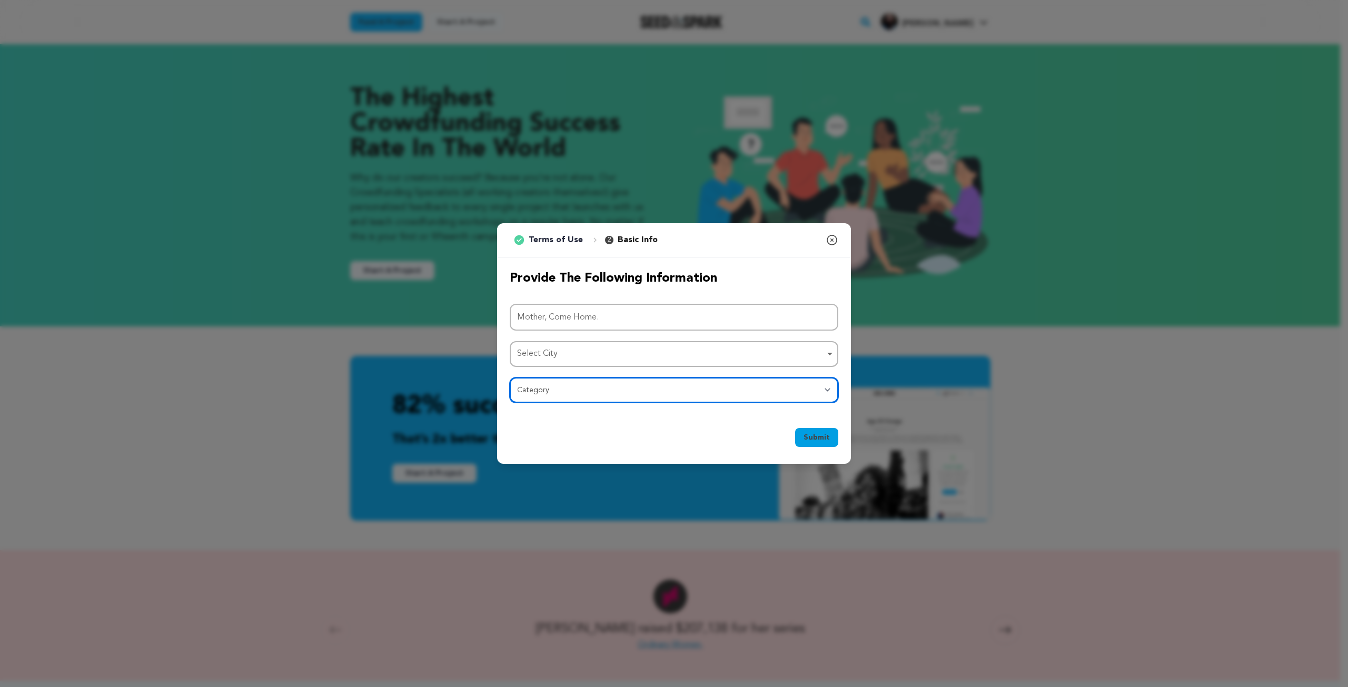
click at [635, 388] on select "Category Film Feature Film Short Series Film Festival Company Music Video VR Ex…" at bounding box center [674, 390] width 329 height 25
select select "383"
click at [510, 378] on select "Category Film Feature Film Short Series Film Festival Company Music Video VR Ex…" at bounding box center [674, 390] width 329 height 25
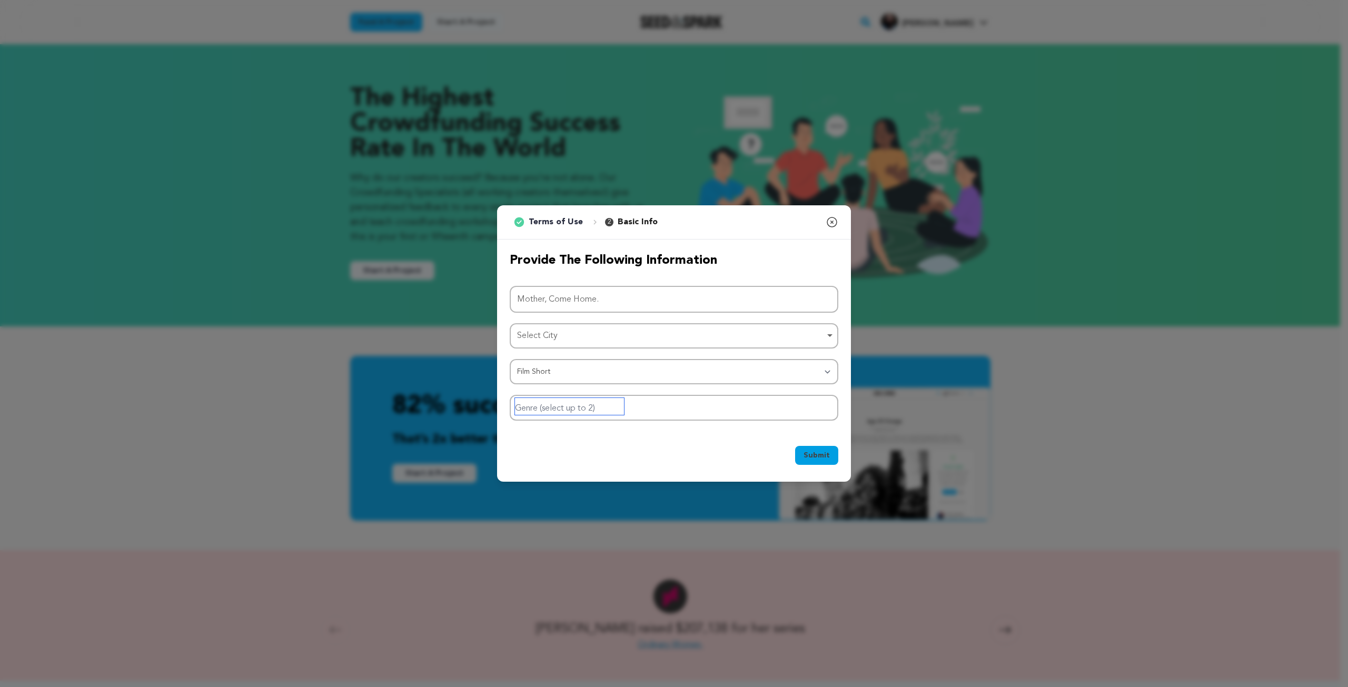
click at [596, 410] on input "Genre (select up to 2)" at bounding box center [569, 406] width 109 height 17
drag, startPoint x: 550, startPoint y: 409, endPoint x: 513, endPoint y: 403, distance: 37.8
click at [513, 403] on div "drama" at bounding box center [674, 408] width 329 height 26
type input "horro"
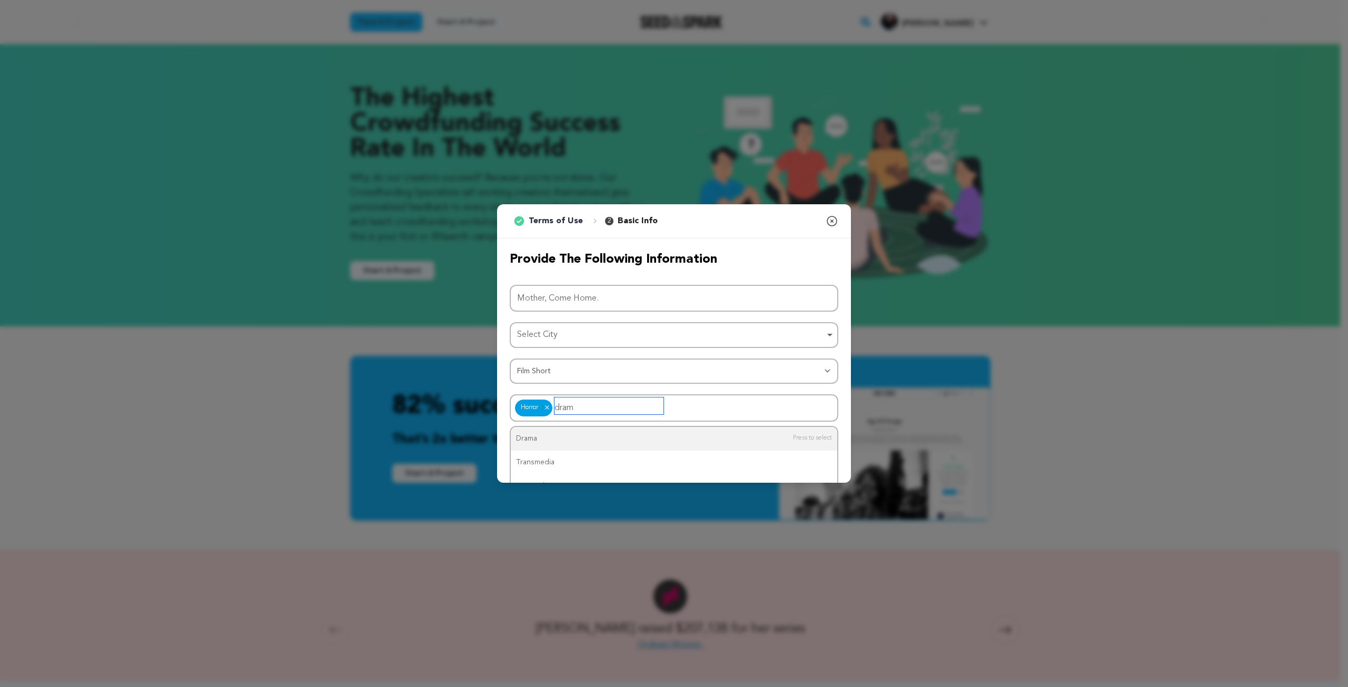
type input "drama"
click at [641, 461] on div "Submit Ok, Got it" at bounding box center [674, 458] width 329 height 23
click at [553, 329] on div "Select City Remove item" at bounding box center [671, 335] width 308 height 15
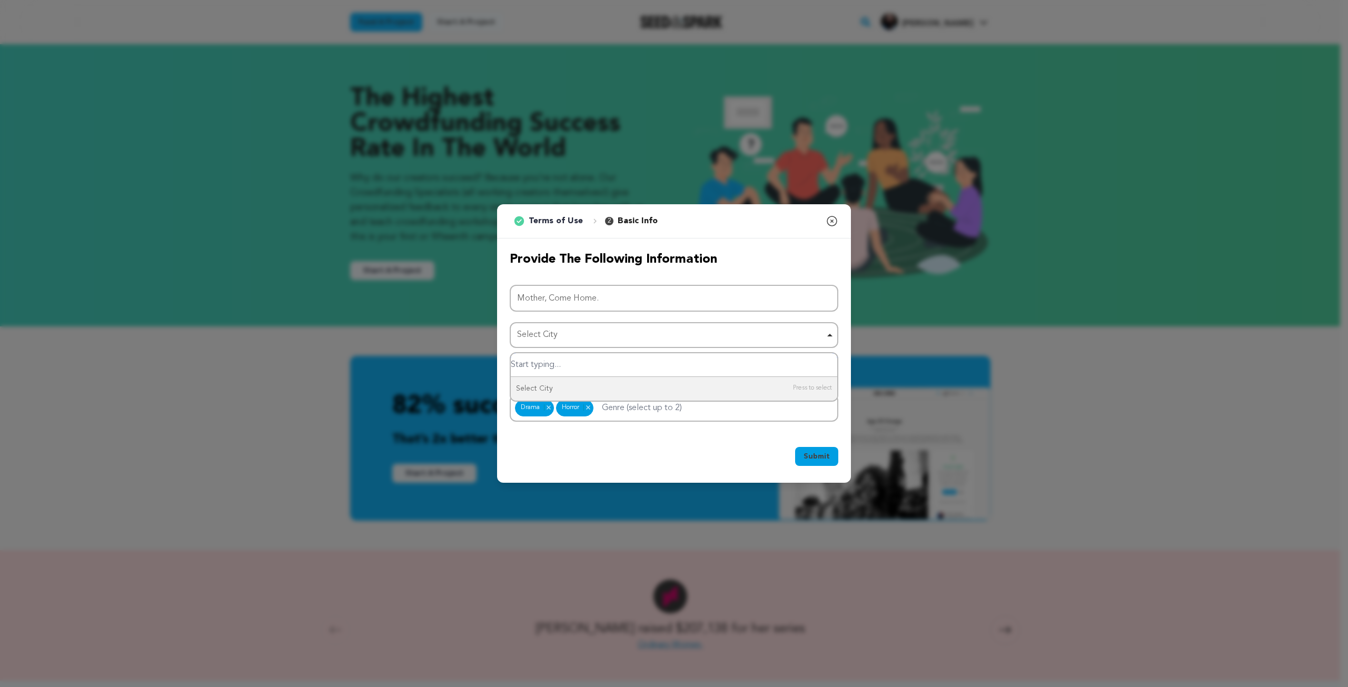
click at [552, 364] on input "Select City" at bounding box center [674, 365] width 327 height 24
type input "i"
type input "surat"
click at [818, 454] on span "Submit" at bounding box center [817, 456] width 26 height 11
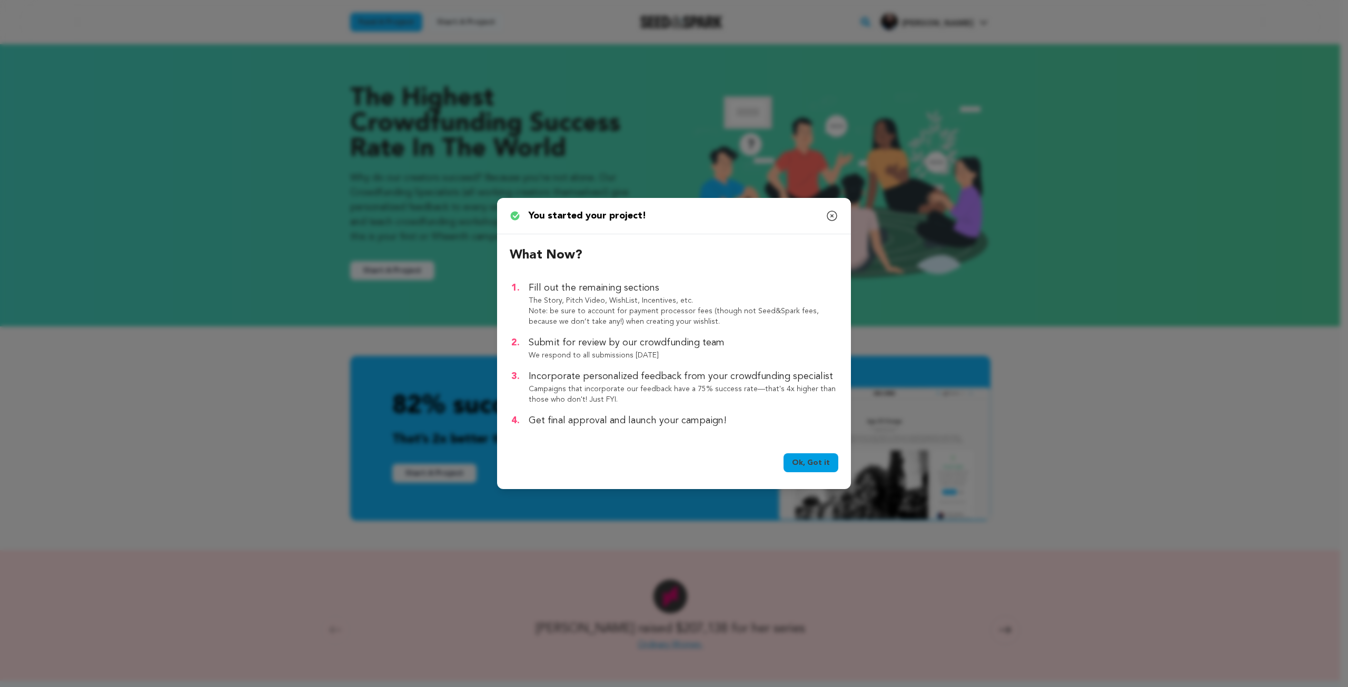
click at [800, 464] on link "Ok, Got it" at bounding box center [811, 462] width 55 height 19
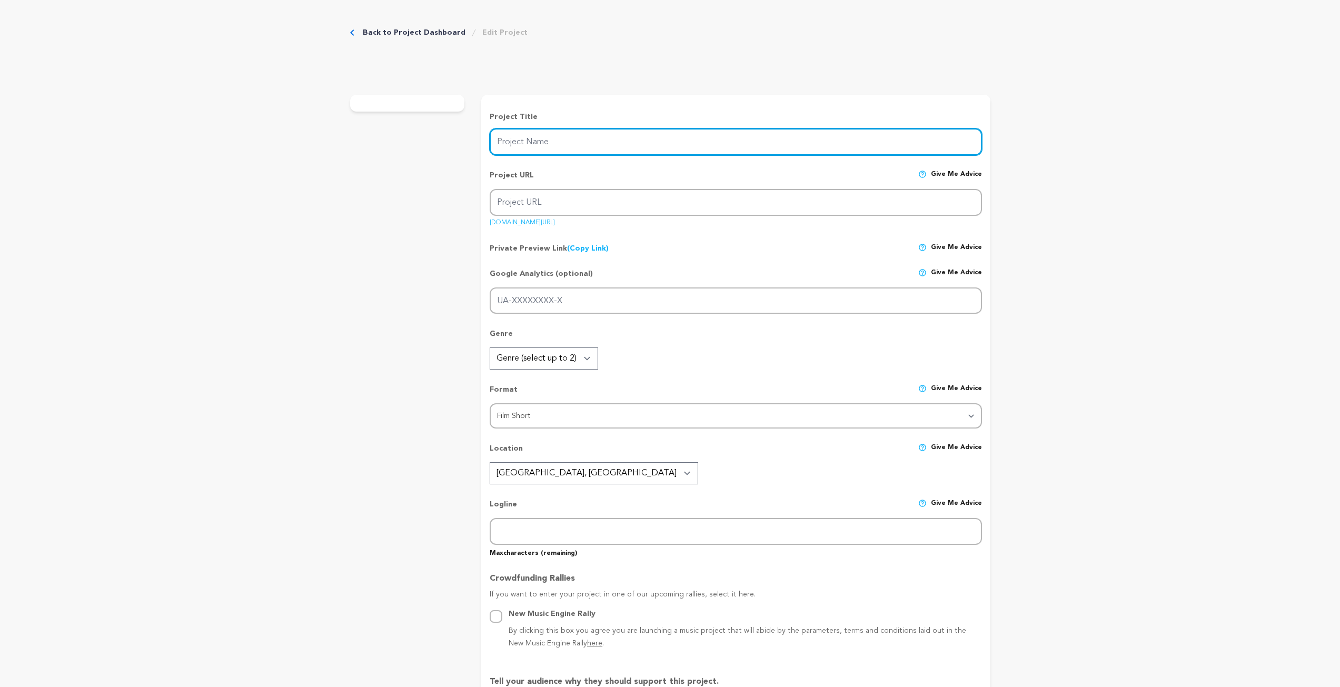
click at [533, 142] on input "Project Name" at bounding box center [736, 141] width 492 height 27
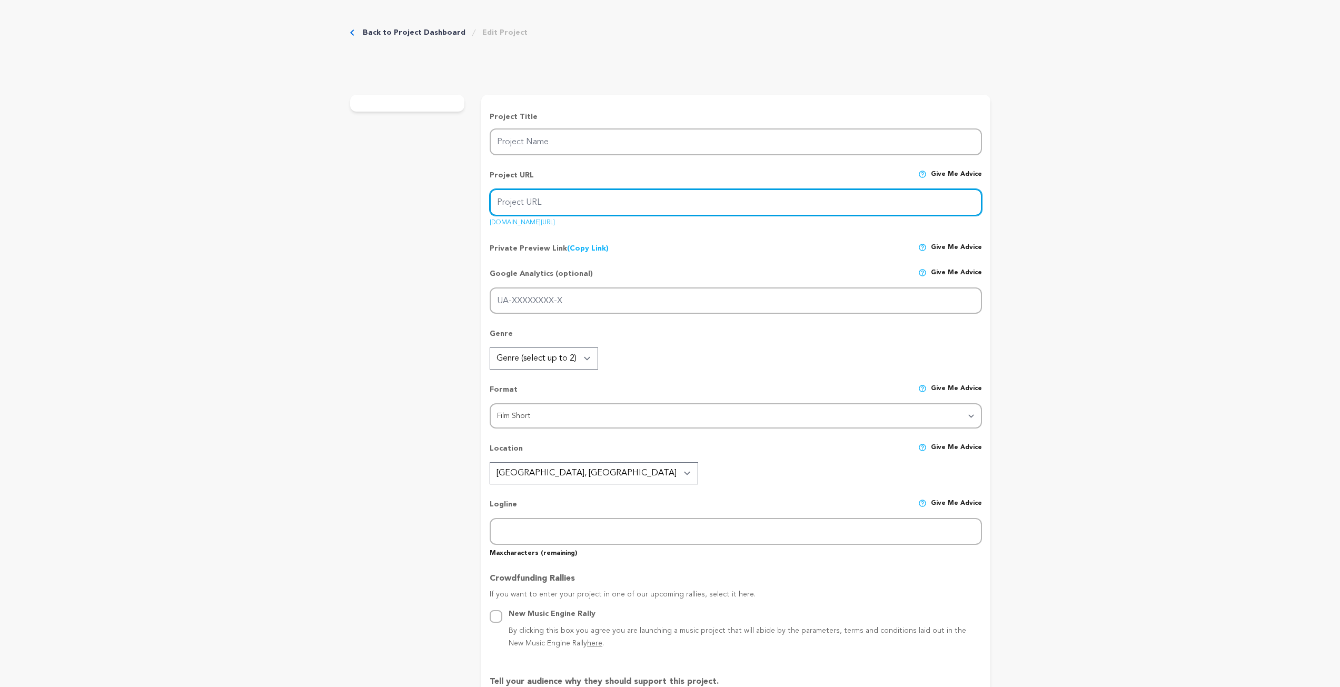
type input "Mother, Come Home."
type input "mother-come-home"
click at [538, 213] on div "Project URL Give me advice Project URL mother-come-home [DOMAIN_NAME][URL]" at bounding box center [736, 195] width 492 height 67
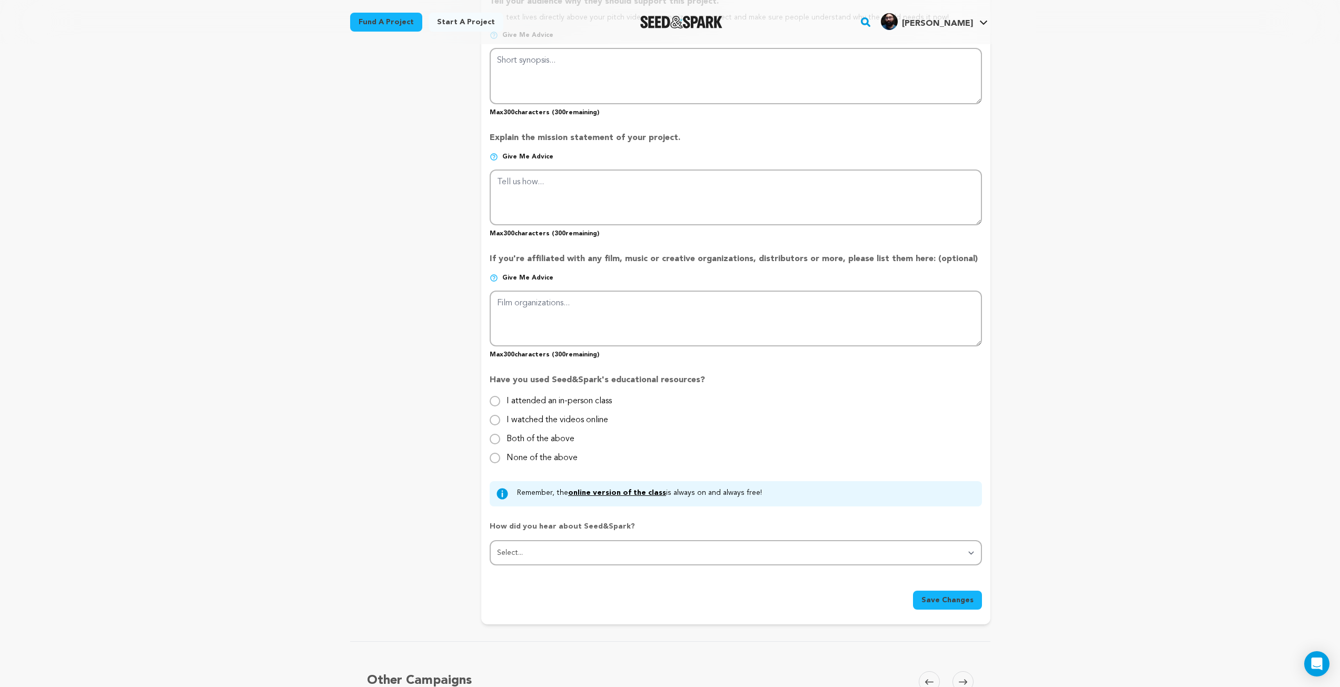
scroll to position [790, 0]
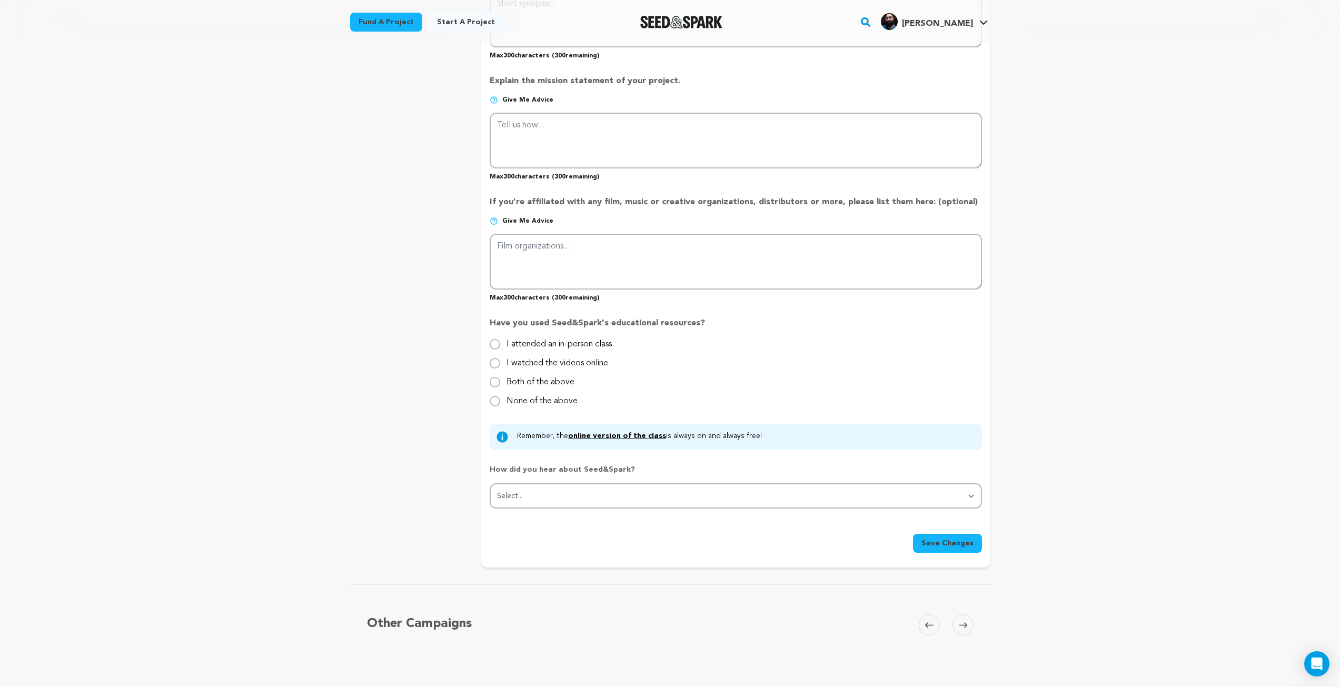
click at [698, 481] on p "How did you hear about Seed&Spark?" at bounding box center [736, 473] width 492 height 19
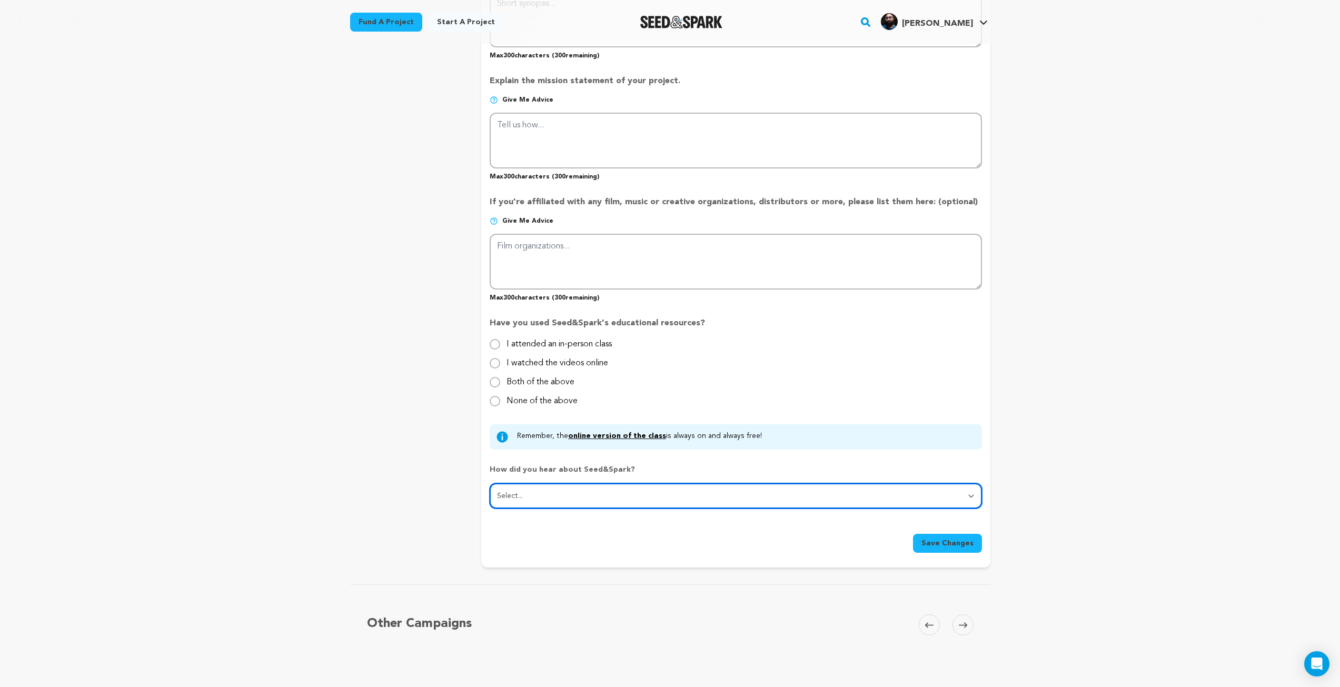
click at [695, 497] on select "Select... From a friend Social media Film festival or film organization Took an…" at bounding box center [736, 495] width 492 height 25
select select "2"
click at [490, 484] on select "Select... From a friend Social media Film festival or film organization Took an…" at bounding box center [736, 495] width 492 height 25
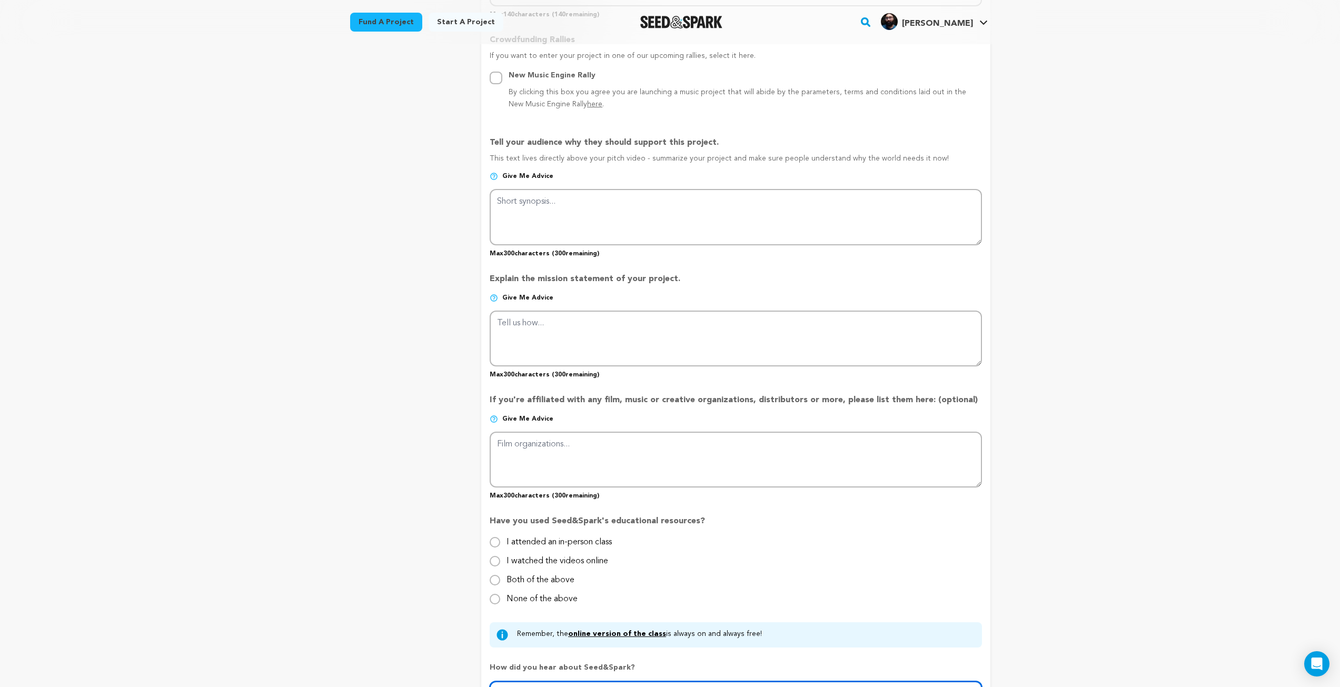
scroll to position [579, 0]
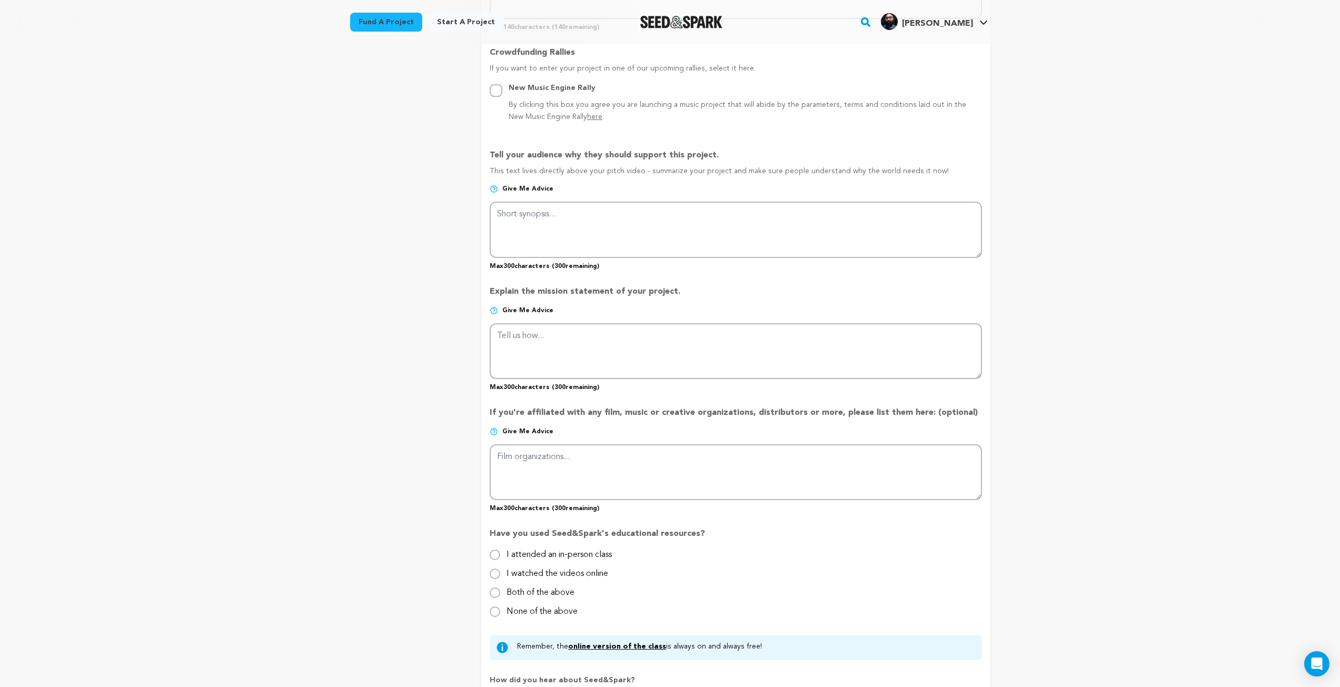
click at [515, 615] on label "None of the above" at bounding box center [542, 607] width 71 height 17
click at [500, 615] on input "None of the above" at bounding box center [495, 612] width 11 height 11
radio input "true"
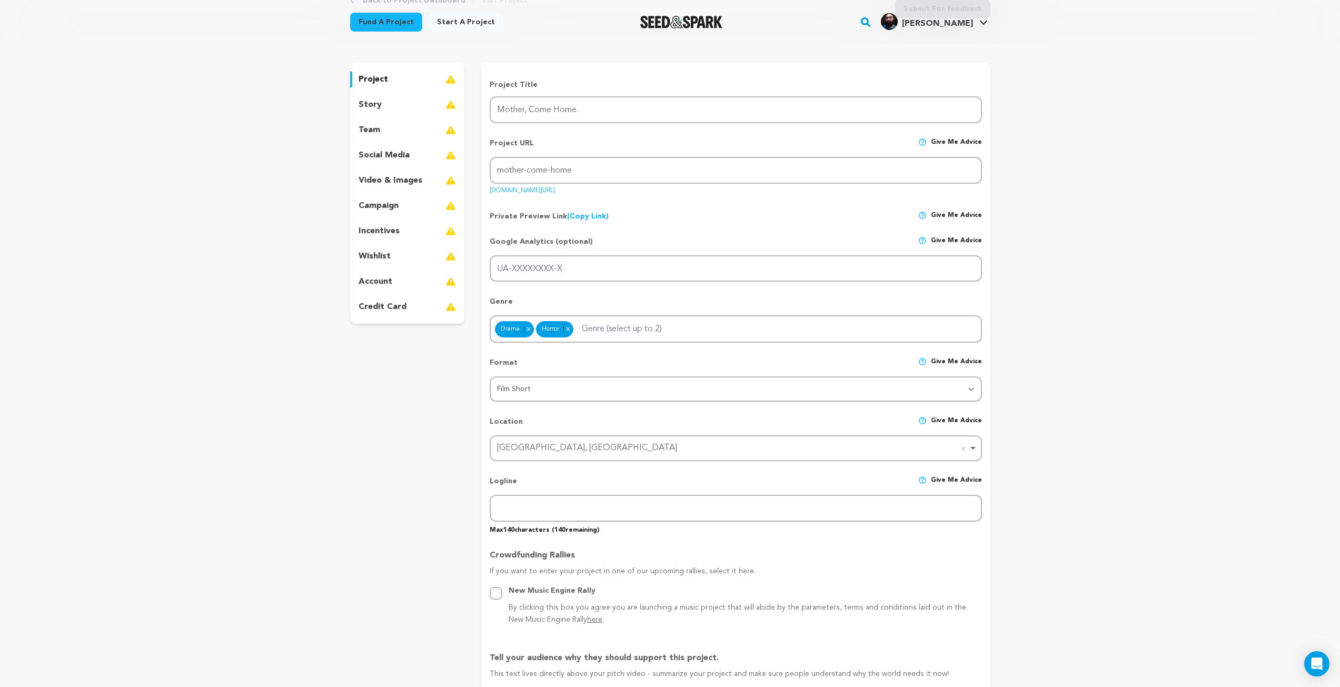
scroll to position [105, 0]
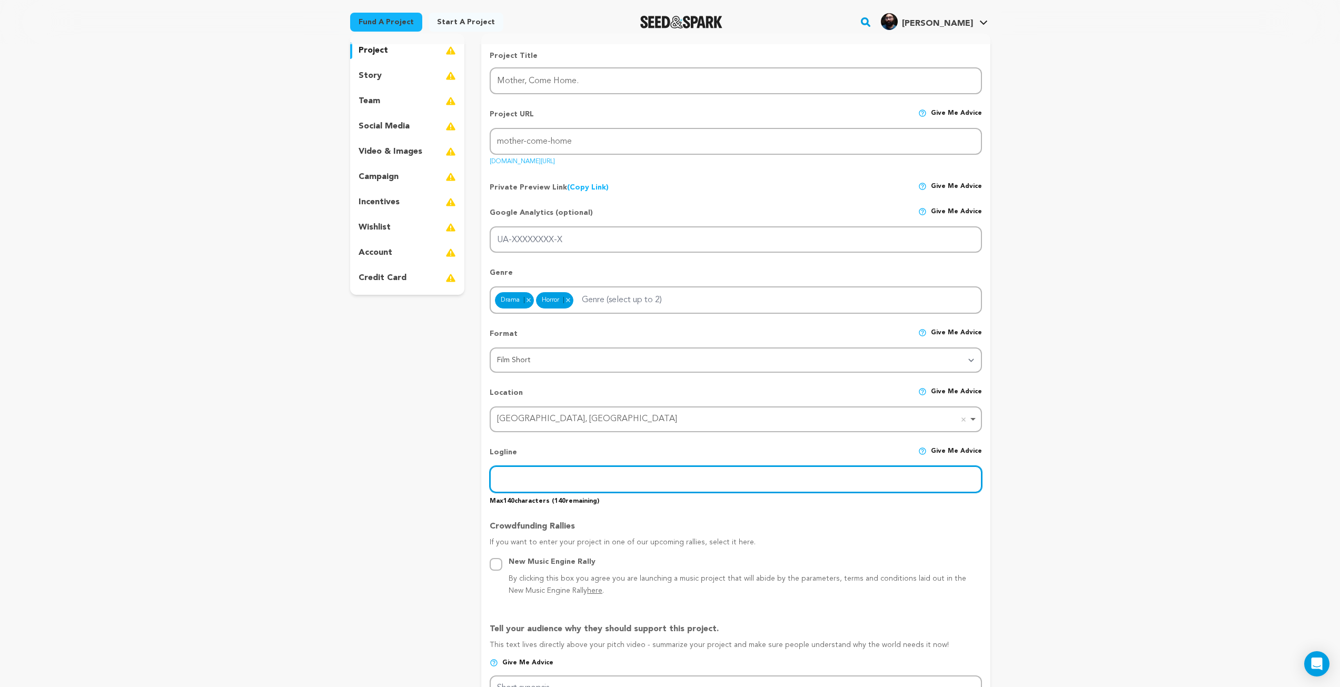
click at [534, 481] on input "text" at bounding box center [736, 479] width 492 height 27
paste input "A boy, trapped in a decaying home with his unstable father, waits for his mothe…"
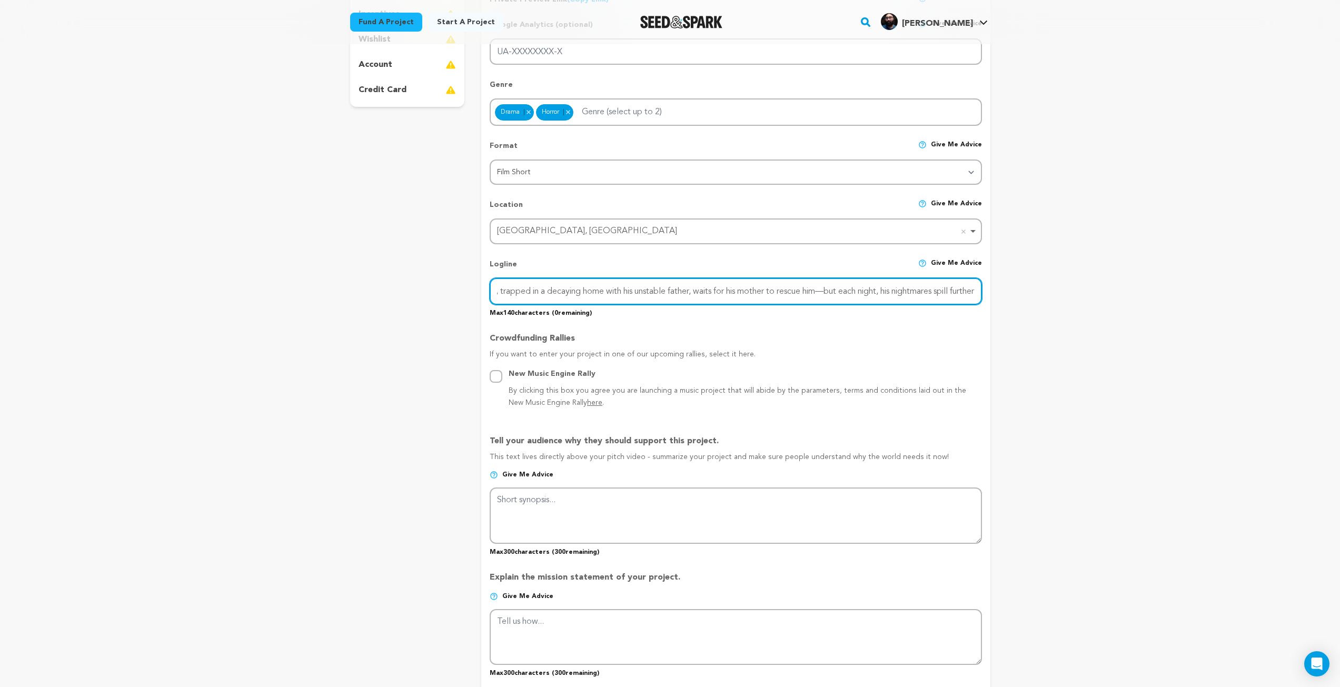
scroll to position [474, 0]
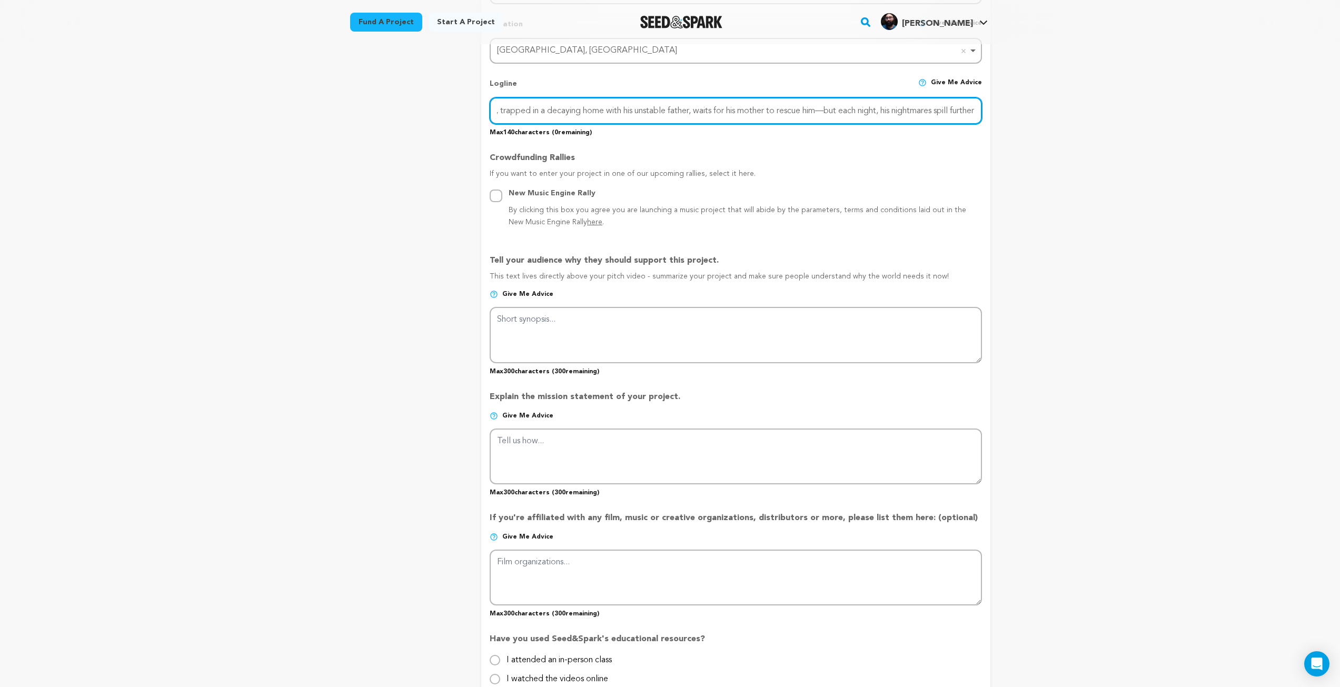
type input "A boy, trapped in a decaying home with his unstable father, waits for his mothe…"
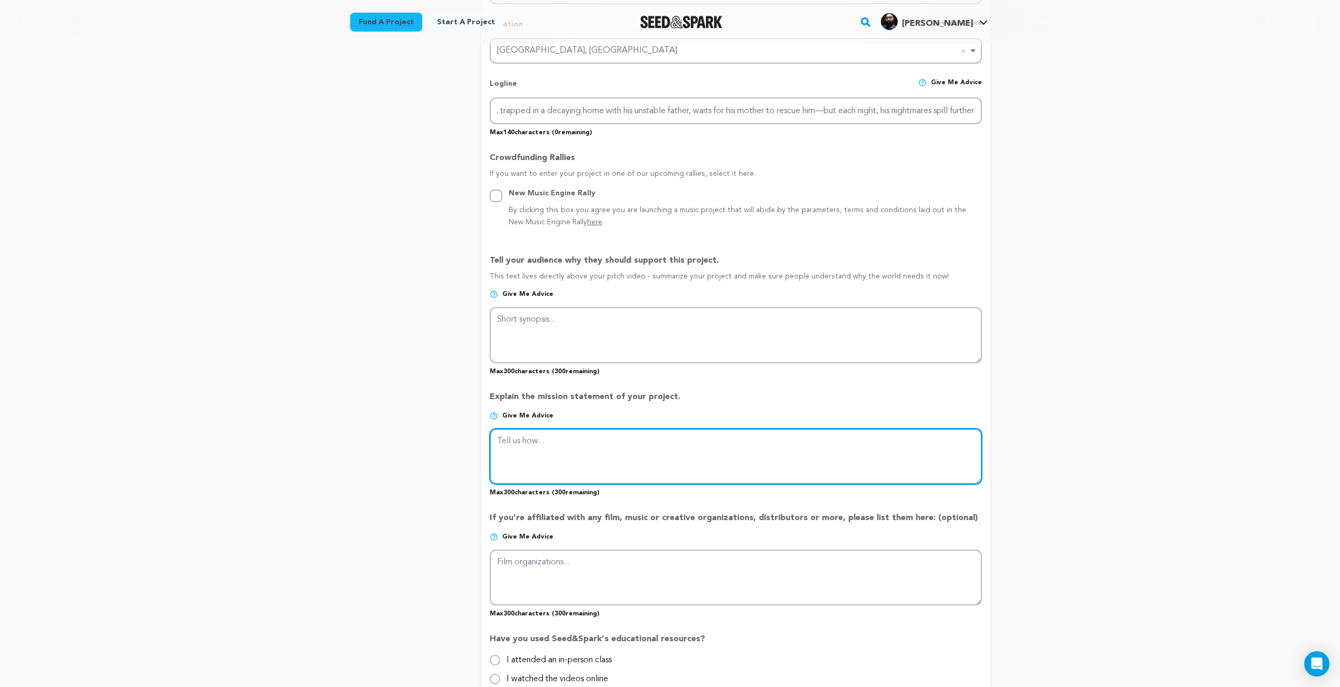
click at [519, 444] on textarea at bounding box center [736, 457] width 492 height 56
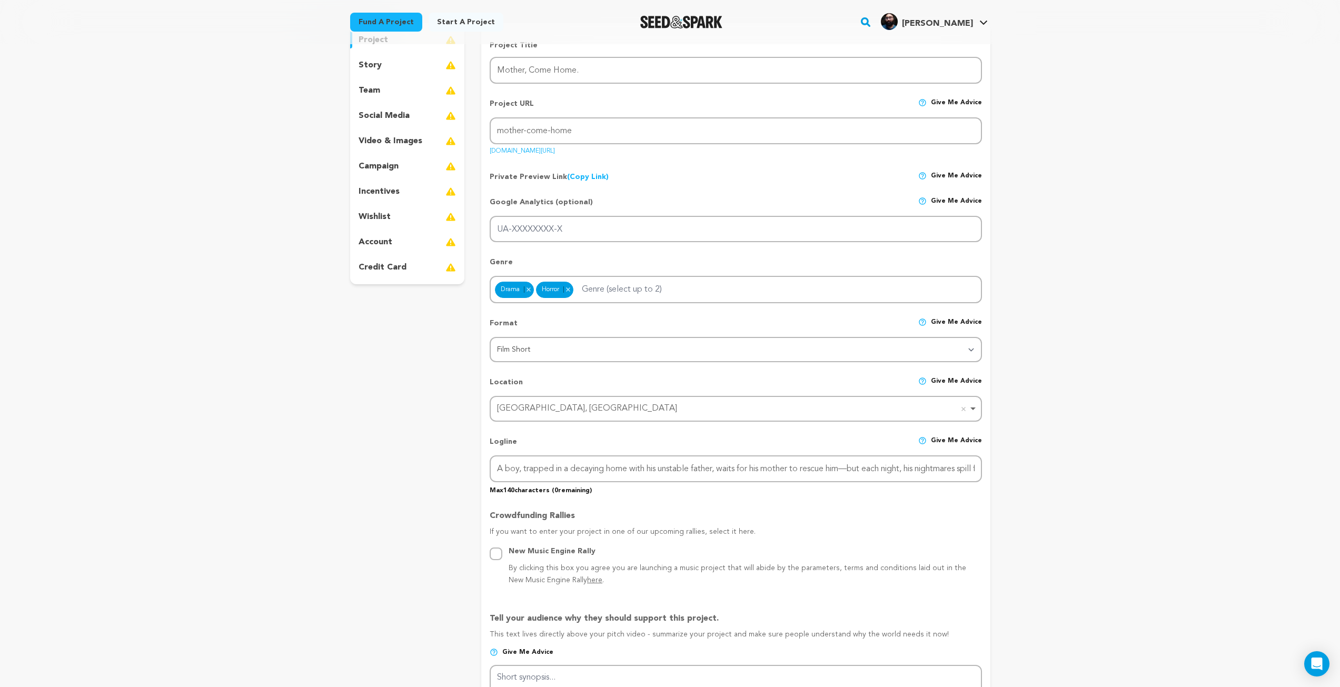
scroll to position [105, 0]
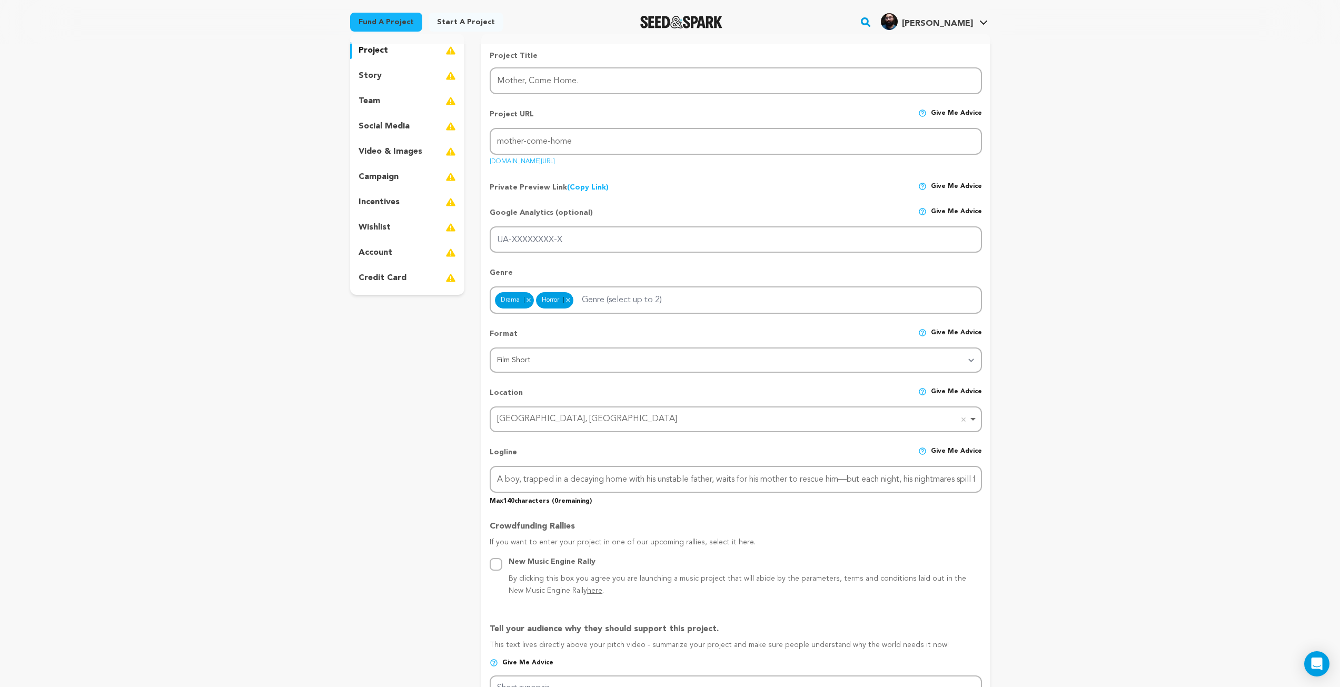
click at [975, 420] on div "Surat, India Remove item" at bounding box center [735, 419] width 481 height 19
click at [541, 419] on div "Surat, India Remove item" at bounding box center [732, 419] width 471 height 15
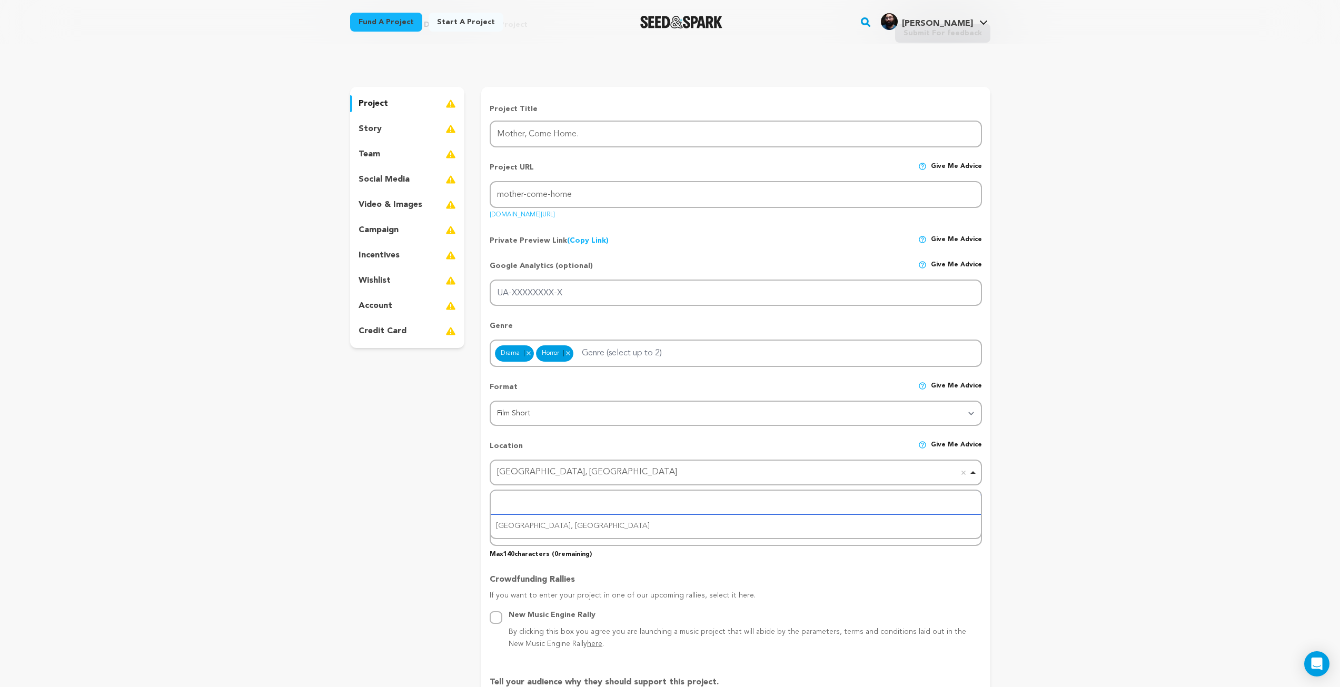
scroll to position [0, 0]
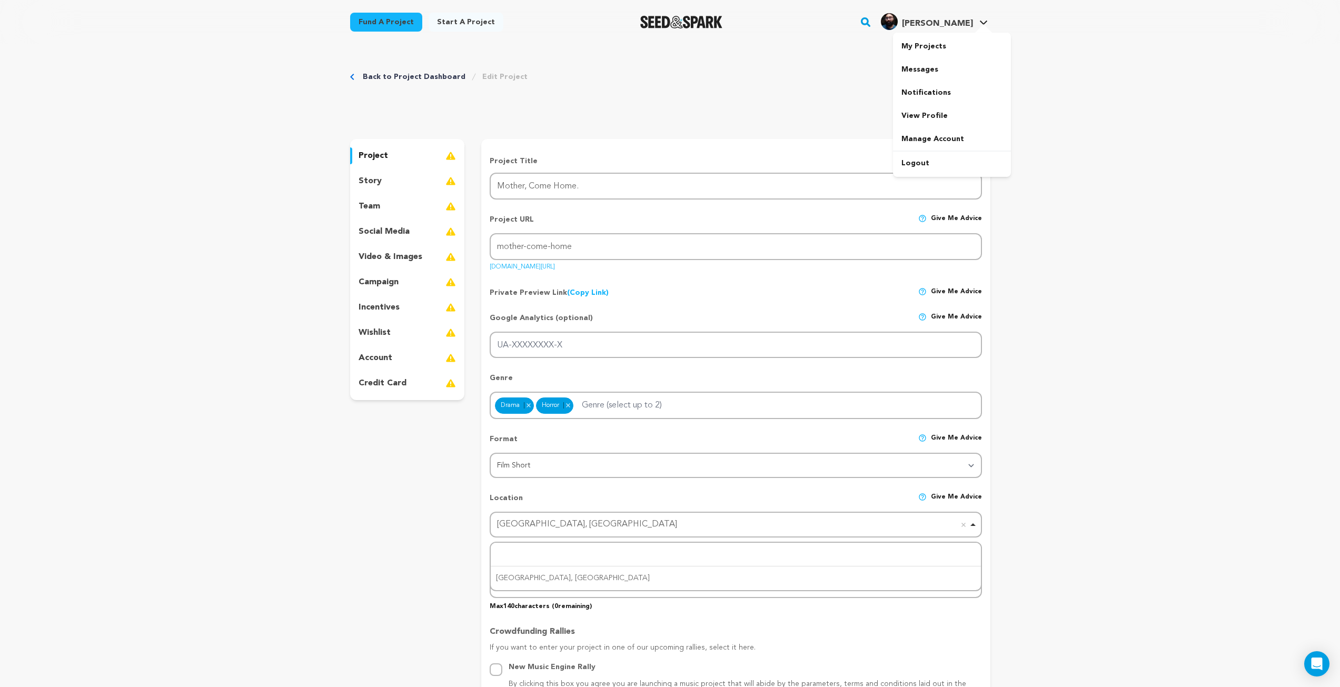
click at [981, 25] on div at bounding box center [983, 29] width 21 height 11
click at [683, 21] on img "Seed&Spark Homepage" at bounding box center [681, 22] width 83 height 13
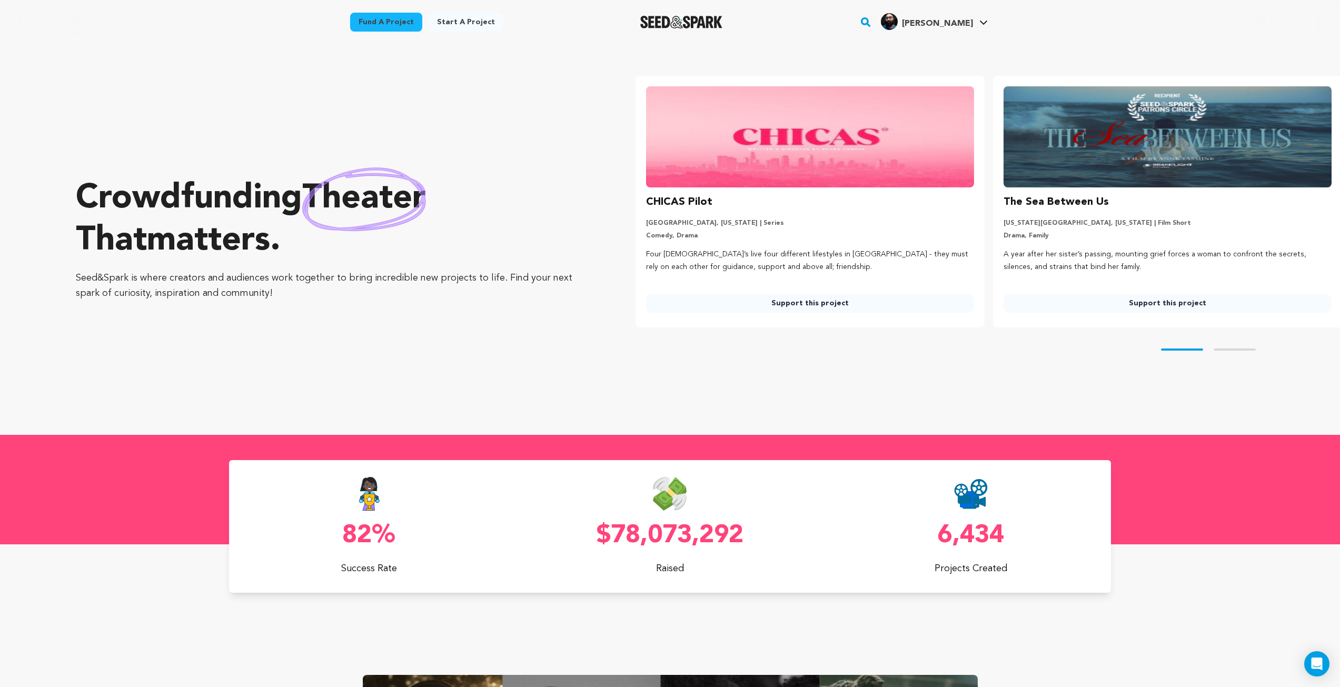
click at [1231, 350] on button "Skip to next slide page" at bounding box center [1235, 350] width 42 height 2
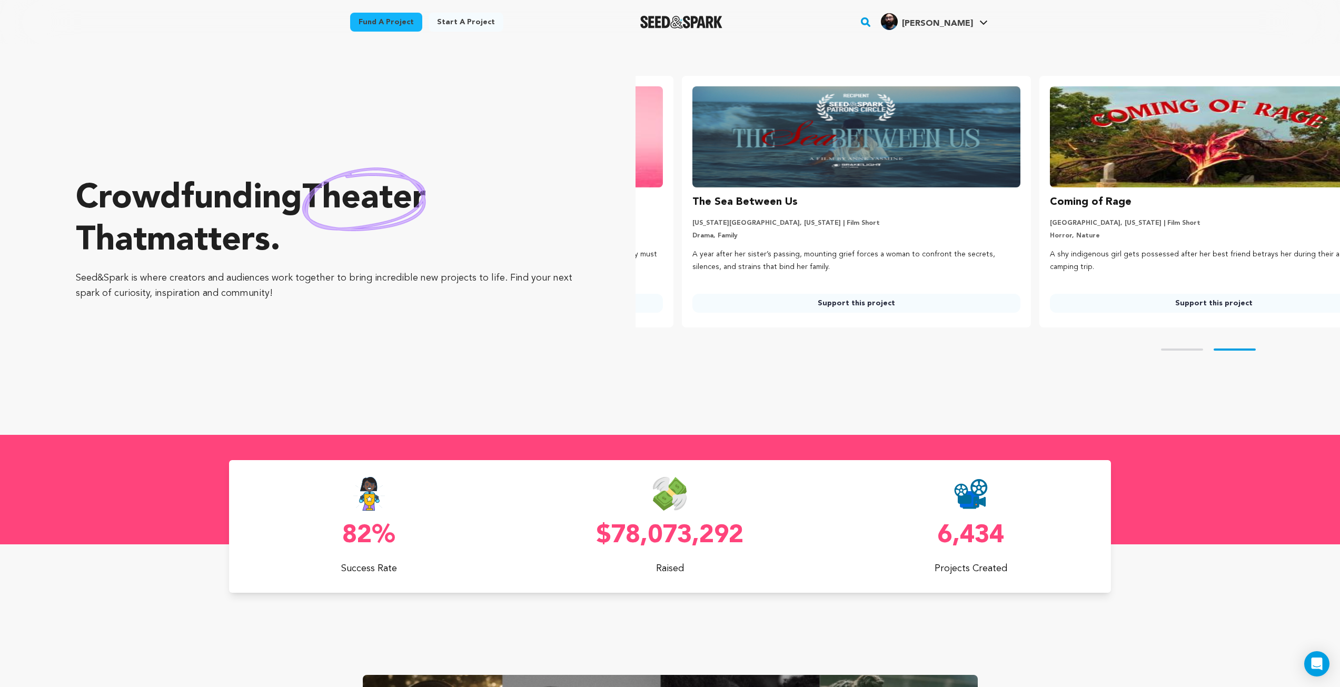
scroll to position [0, 366]
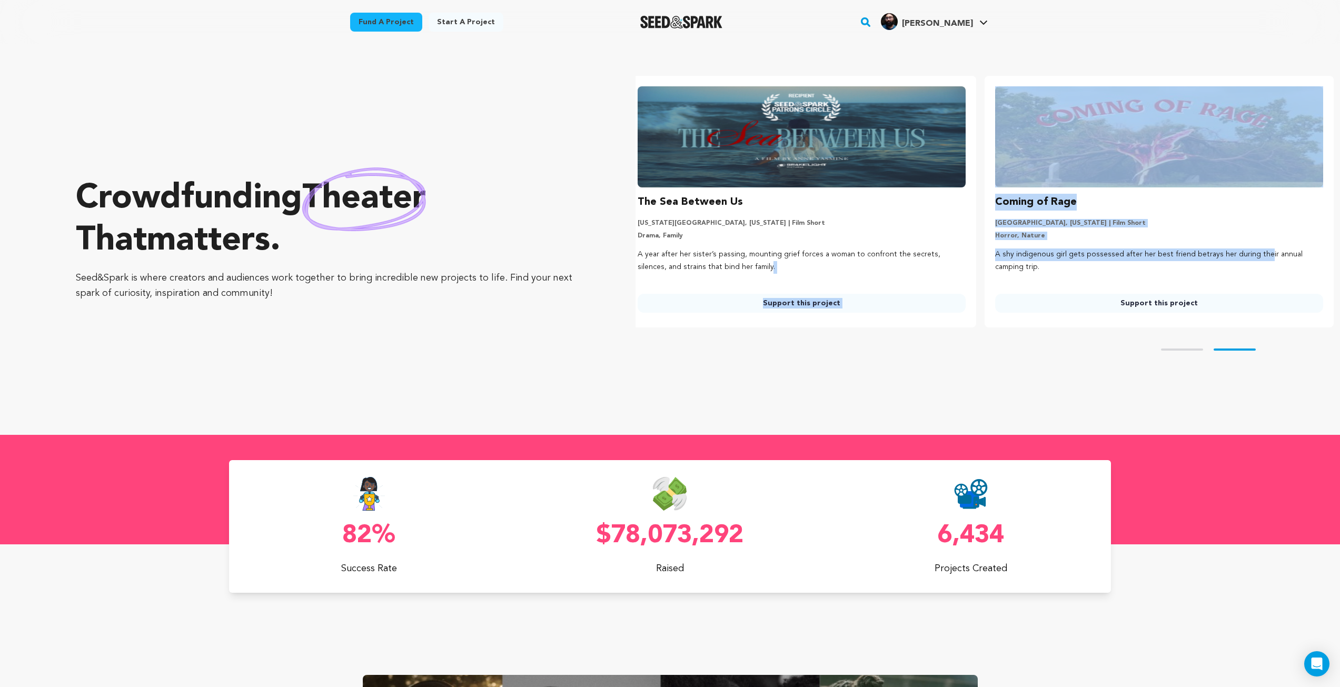
drag, startPoint x: 1154, startPoint y: 249, endPoint x: 953, endPoint y: 246, distance: 200.7
click at [953, 246] on ul "CHICAS Pilot [GEOGRAPHIC_DATA], [US_STATE] | Series Comedy, Drama Four [DEMOGRA…" at bounding box center [988, 202] width 705 height 252
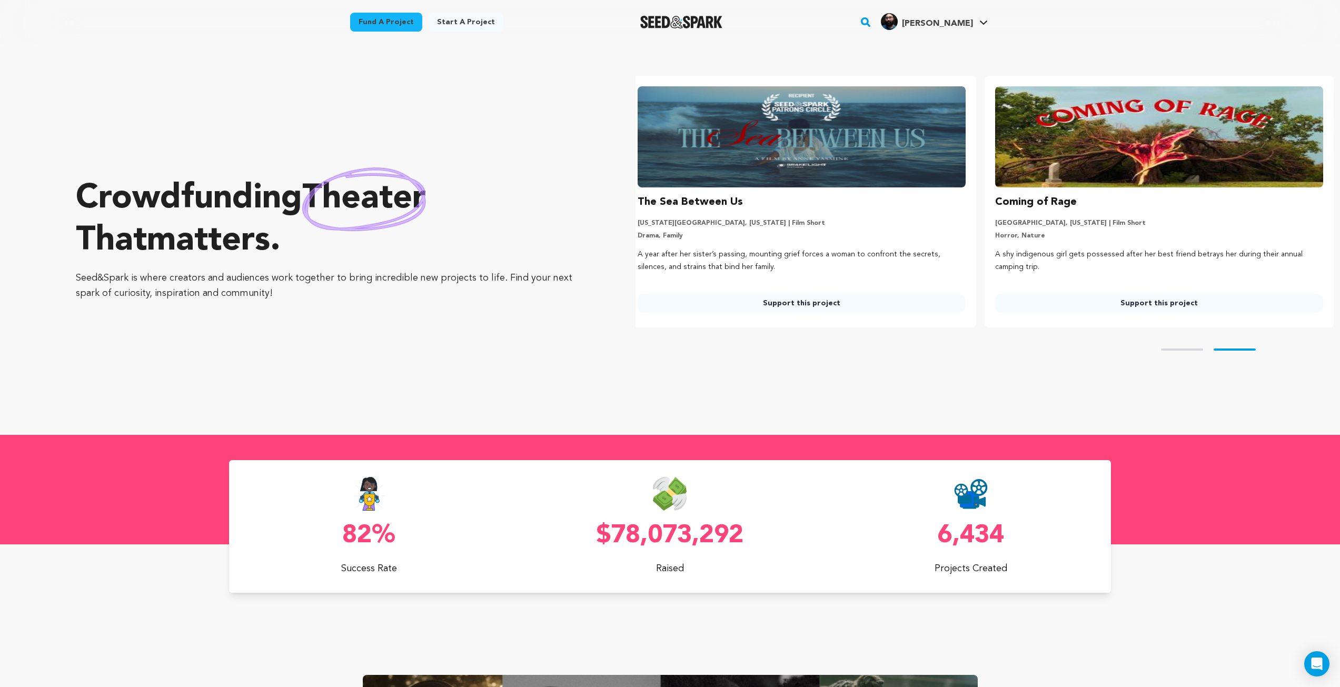
click at [1024, 288] on div "Coming of Rage [GEOGRAPHIC_DATA], [US_STATE] | Film Short Horror, Nature A shy …" at bounding box center [1159, 253] width 328 height 119
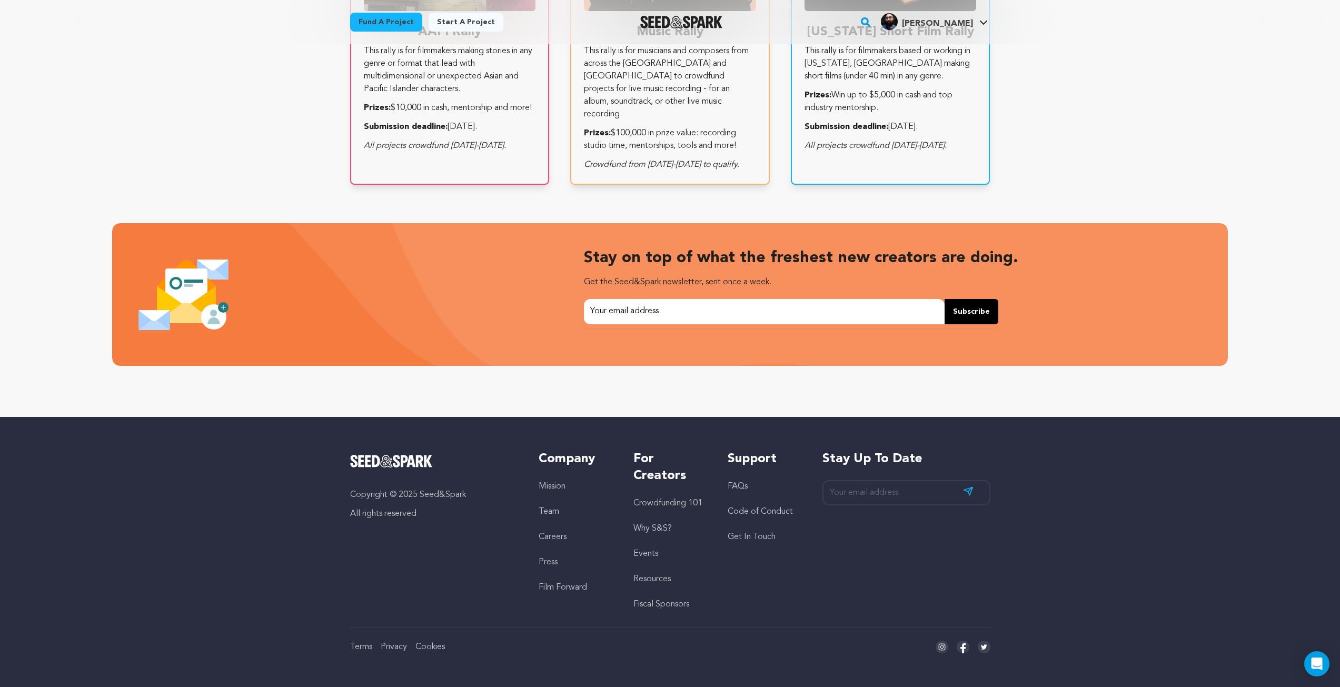
scroll to position [0, 0]
click at [562, 533] on link "Careers" at bounding box center [553, 537] width 28 height 8
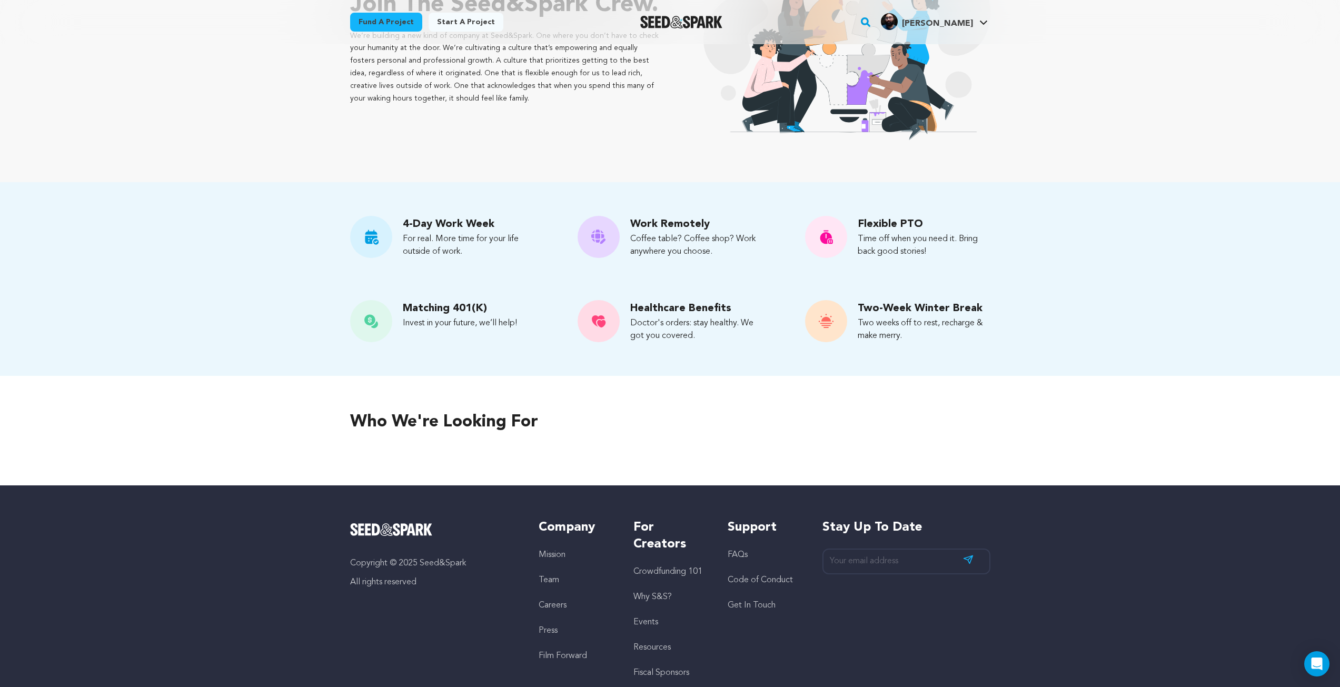
scroll to position [202, 0]
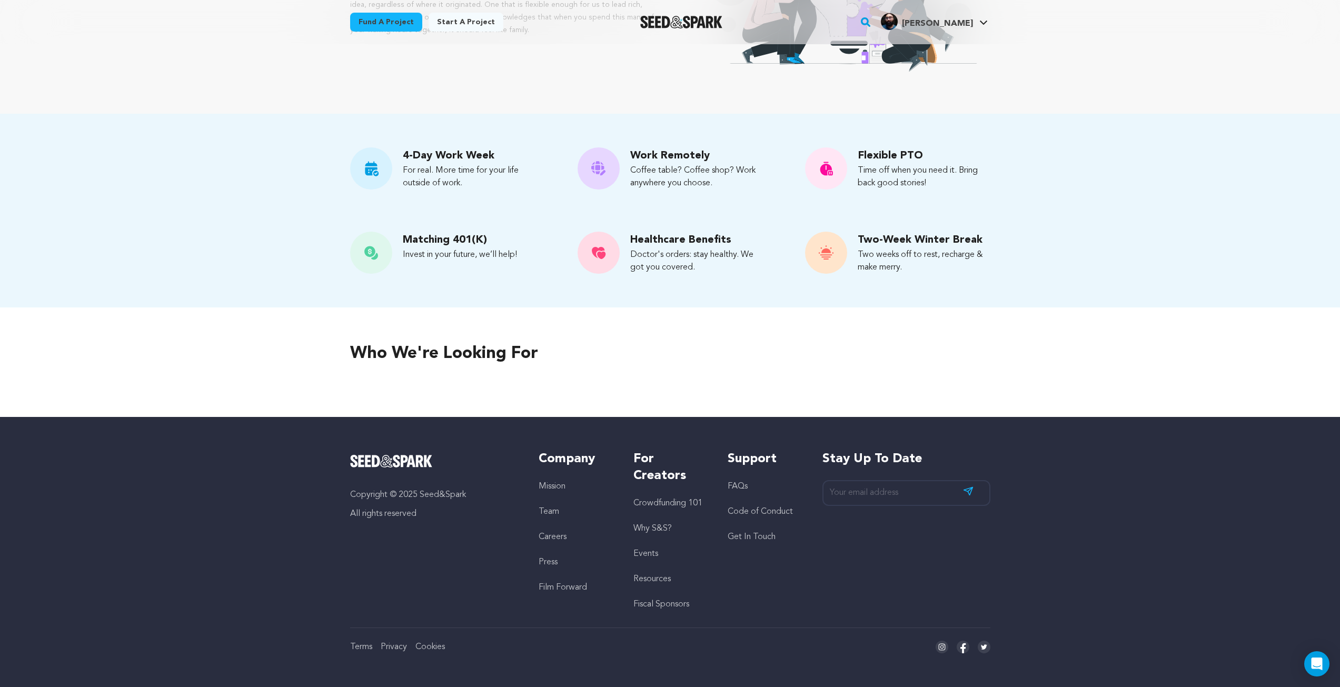
click at [519, 347] on p "Who we're looking for" at bounding box center [670, 353] width 640 height 25
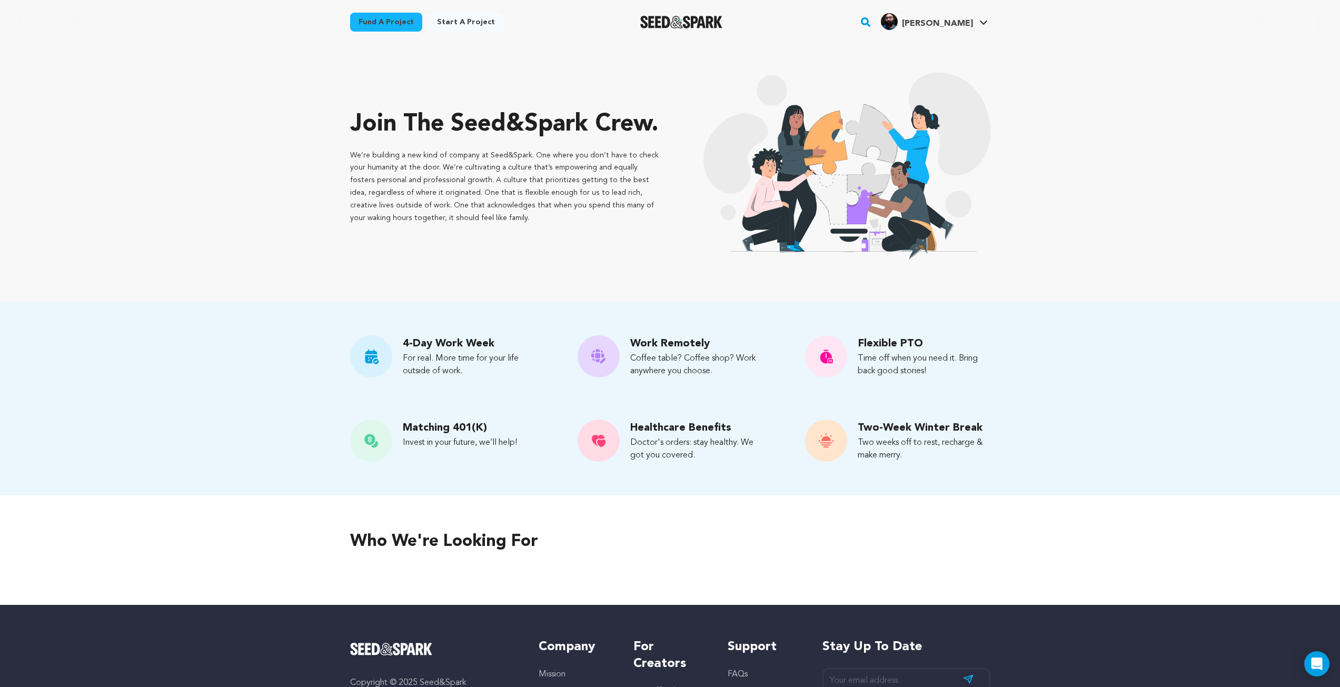
scroll to position [0, 0]
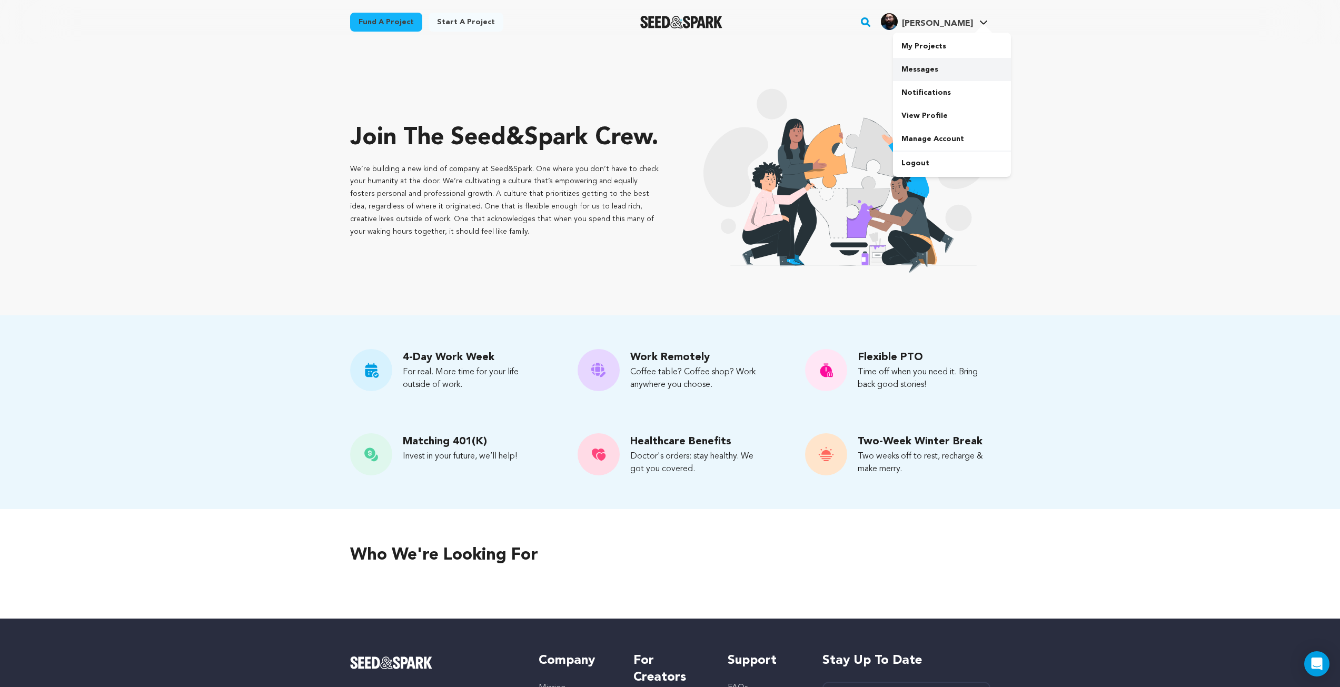
click at [924, 70] on link "Messages" at bounding box center [952, 69] width 118 height 23
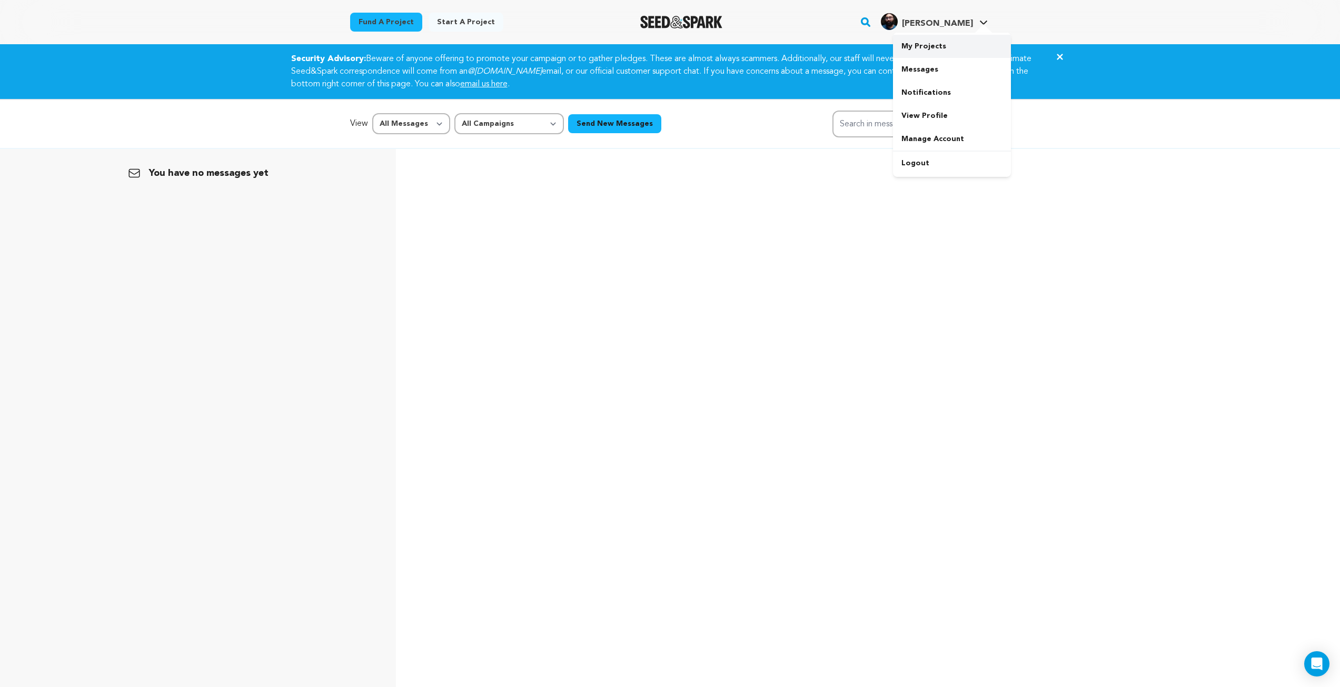
click at [934, 53] on link "My Projects" at bounding box center [952, 46] width 118 height 23
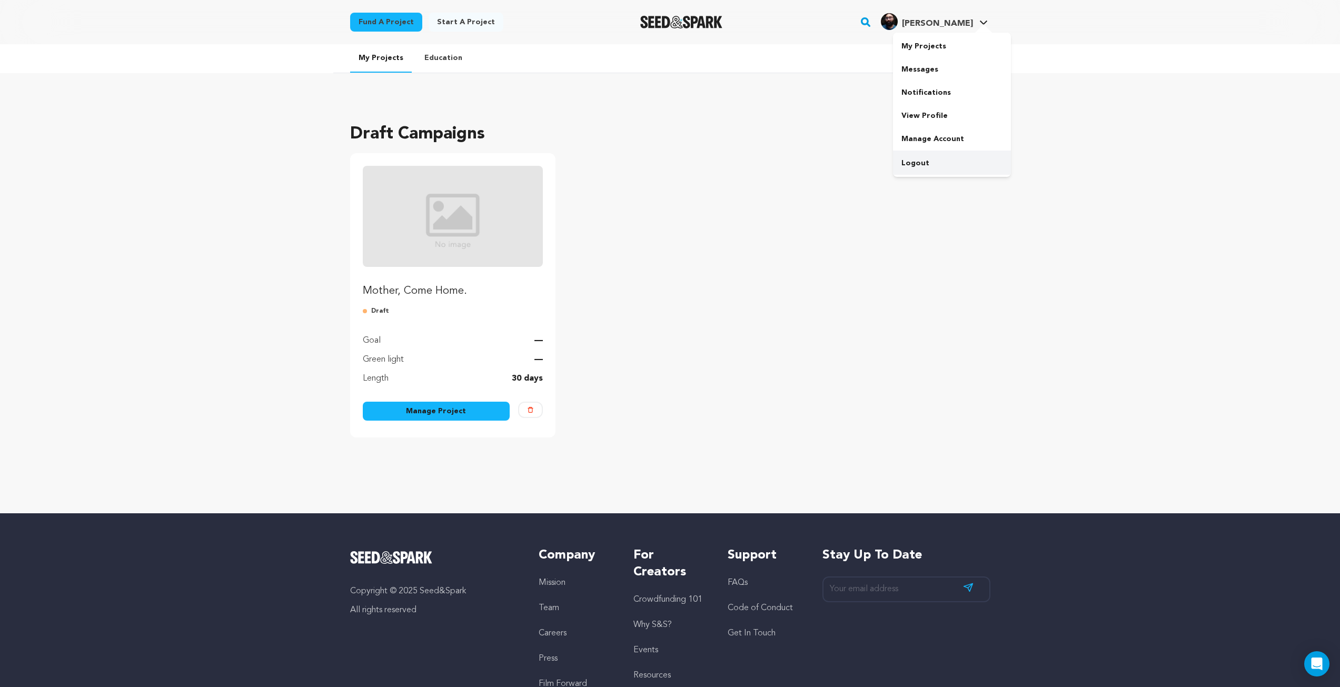
click at [905, 169] on link "Logout" at bounding box center [952, 163] width 118 height 23
